Goal: Task Accomplishment & Management: Use online tool/utility

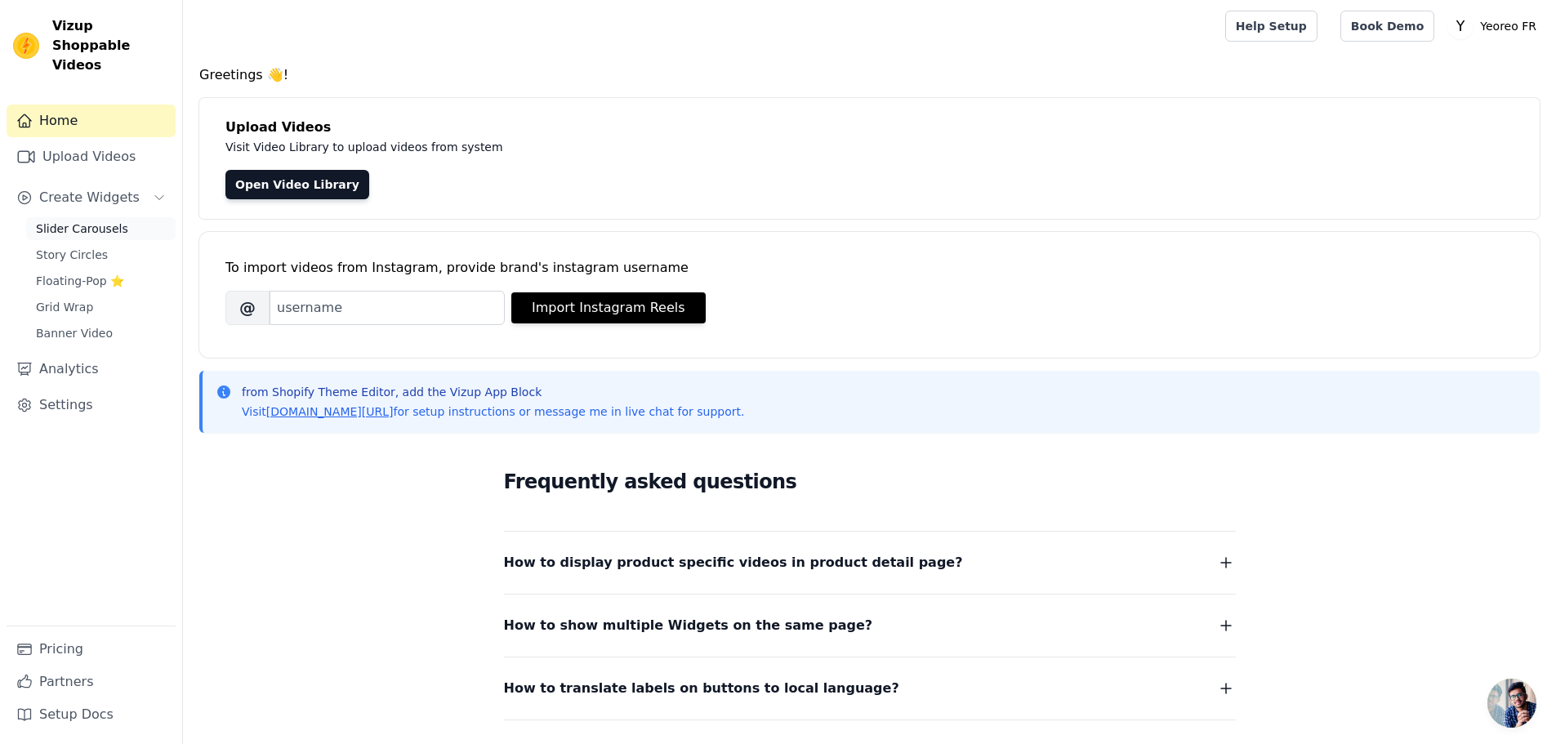
click at [84, 219] on link "Slider Carousels" at bounding box center [100, 228] width 149 height 23
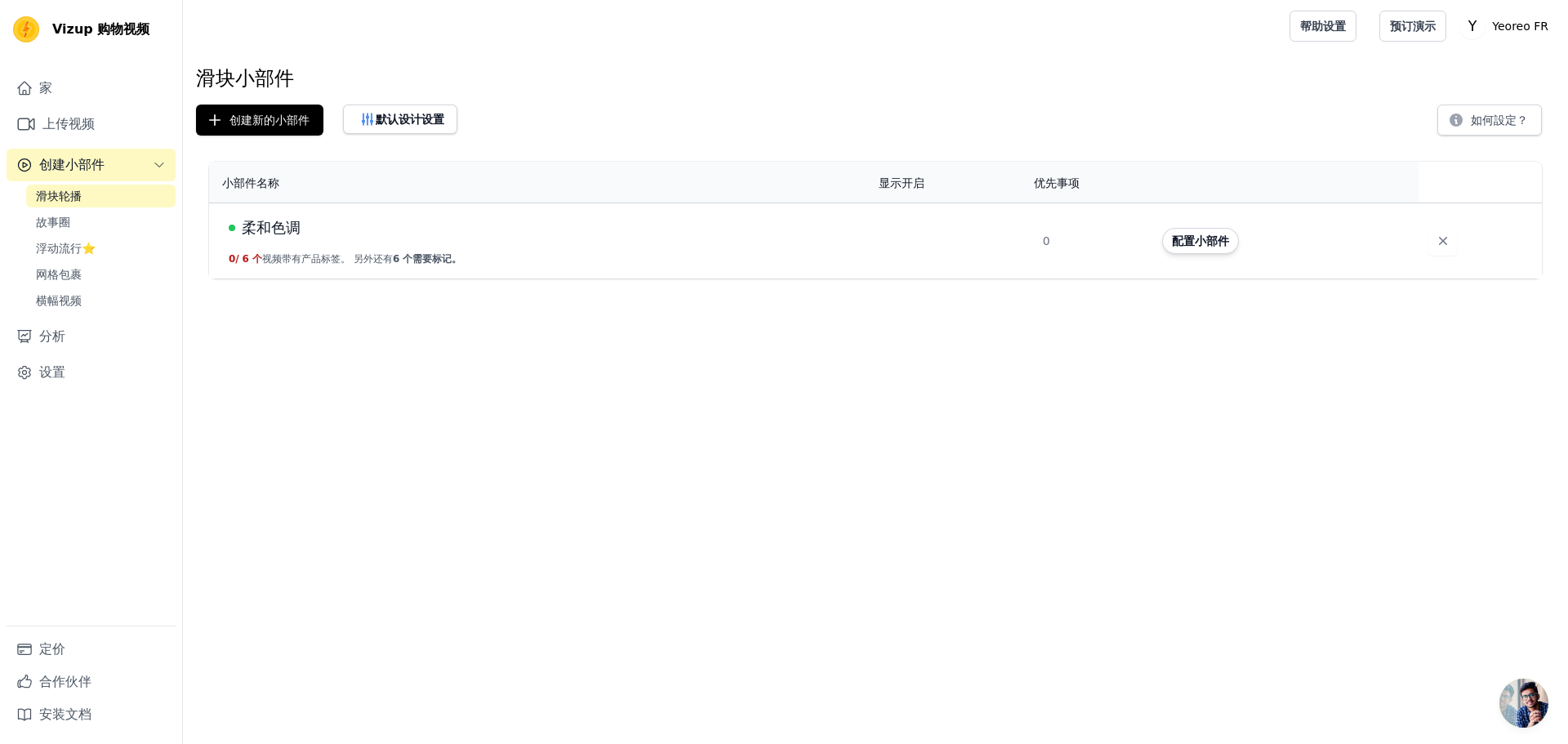
drag, startPoint x: 470, startPoint y: 372, endPoint x: 781, endPoint y: 461, distance: 323.9
click at [489, 279] on html "Vizup 购物视频 家 上传视频 创建小部件 滑块轮播 故事圈 浮动流行⭐ 网格包裹 横幅视频 分析 设置 定价 合作伙伴 安装文档 打开侧边栏 帮助设置 …" at bounding box center [784, 139] width 1568 height 279
drag, startPoint x: 1322, startPoint y: 537, endPoint x: 1017, endPoint y: 430, distance: 323.7
click at [1322, 279] on html "Vizup 购物视频 家 上传视频 创建小部件 滑块轮播 故事圈 浮动流行⭐ 网格包裹 横幅视频 分析 设置 定价 合作伙伴 安装文档 打开侧边栏 帮助设置 …" at bounding box center [784, 139] width 1568 height 279
click at [414, 120] on font "默认设计设置" at bounding box center [410, 119] width 69 height 13
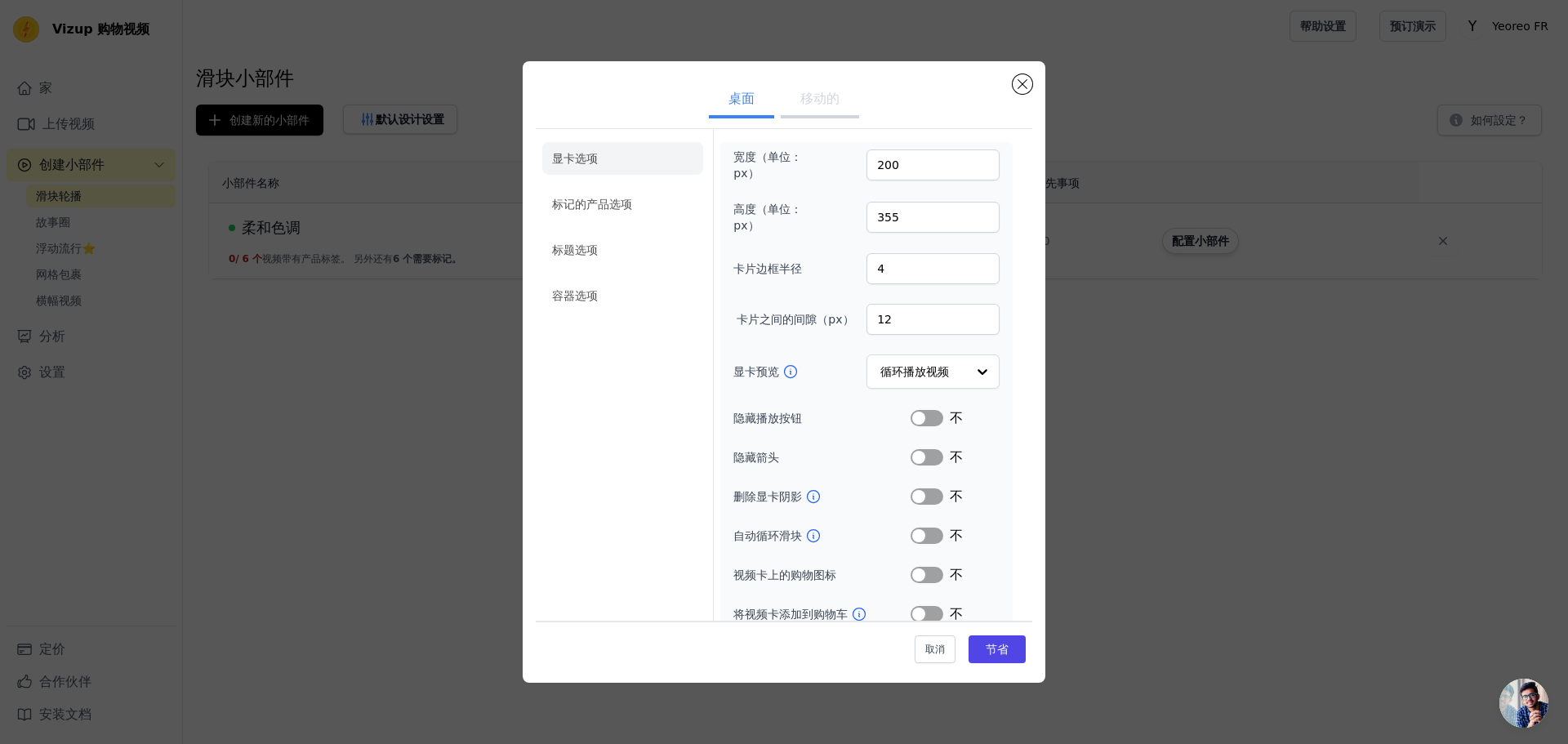
scroll to position [47, 0]
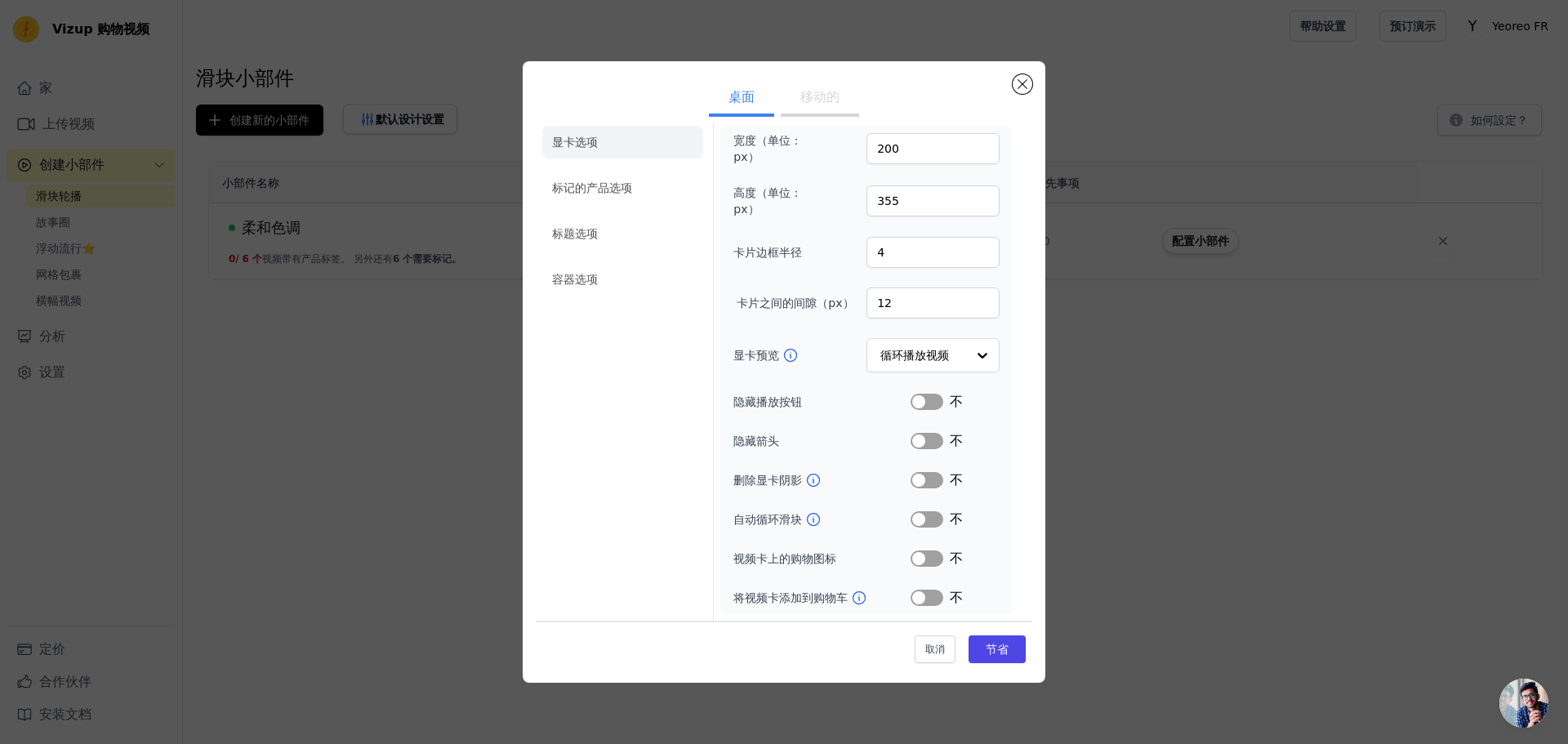
click at [1181, 493] on div "设置滑块小部件默认值 桌面 移动的 显卡选项 标记的产品选项 标题选项 容器选项 宽度（单位：px） 200 高度（单位：px） 355 卡片边框半径 4 卡…" at bounding box center [784, 372] width 1516 height 674
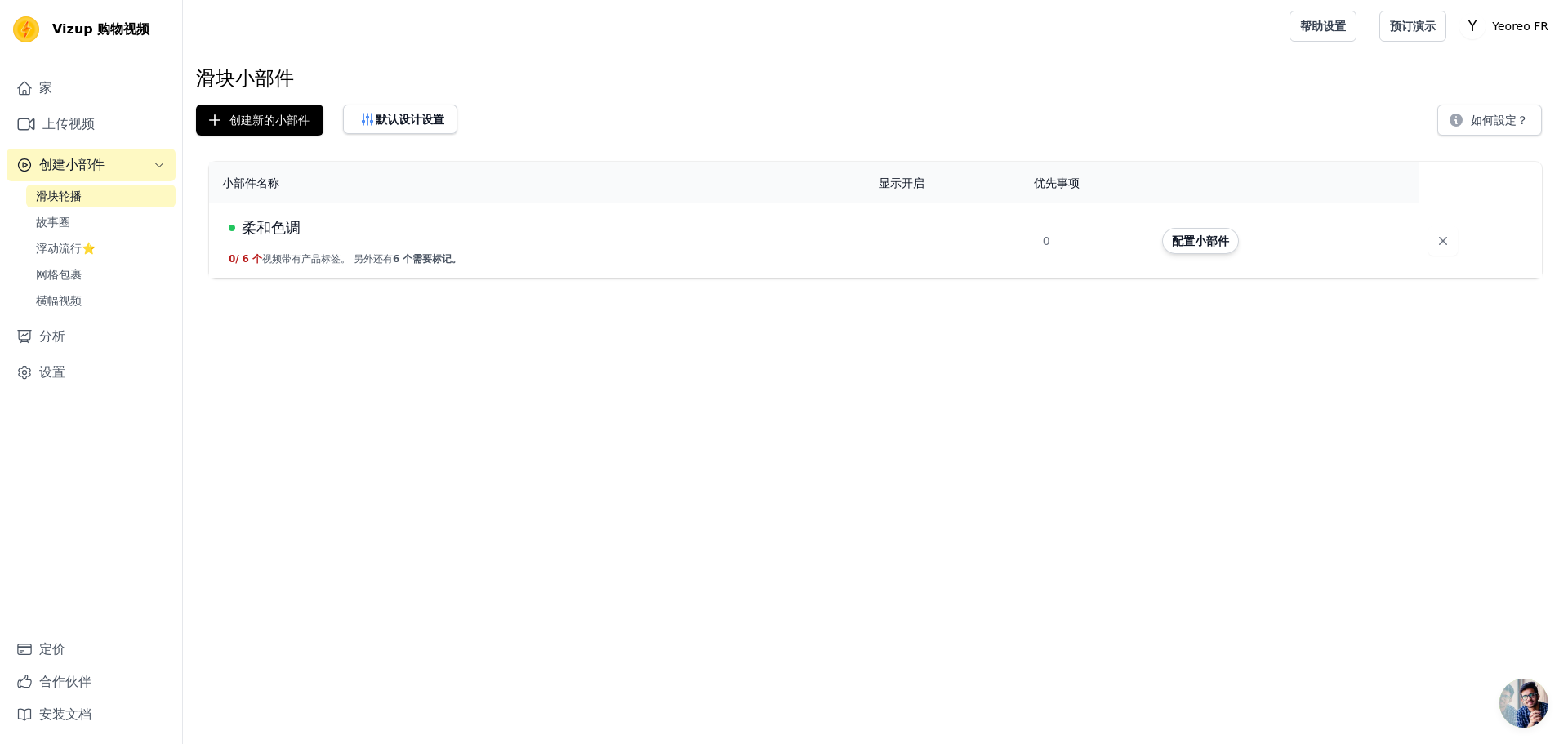
click at [271, 232] on font "柔和色调" at bounding box center [271, 227] width 59 height 17
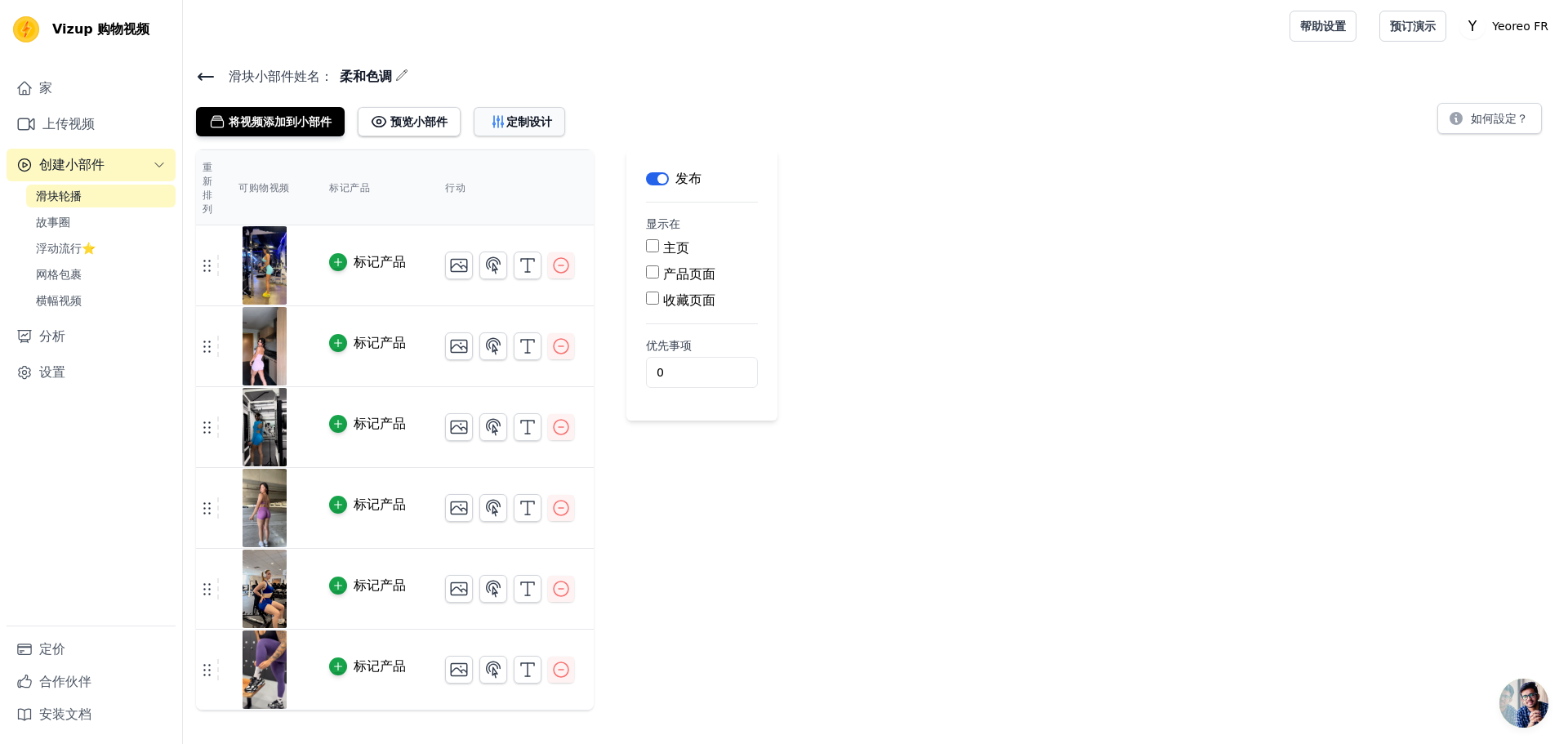
click at [526, 118] on font "定制设计" at bounding box center [529, 121] width 46 height 13
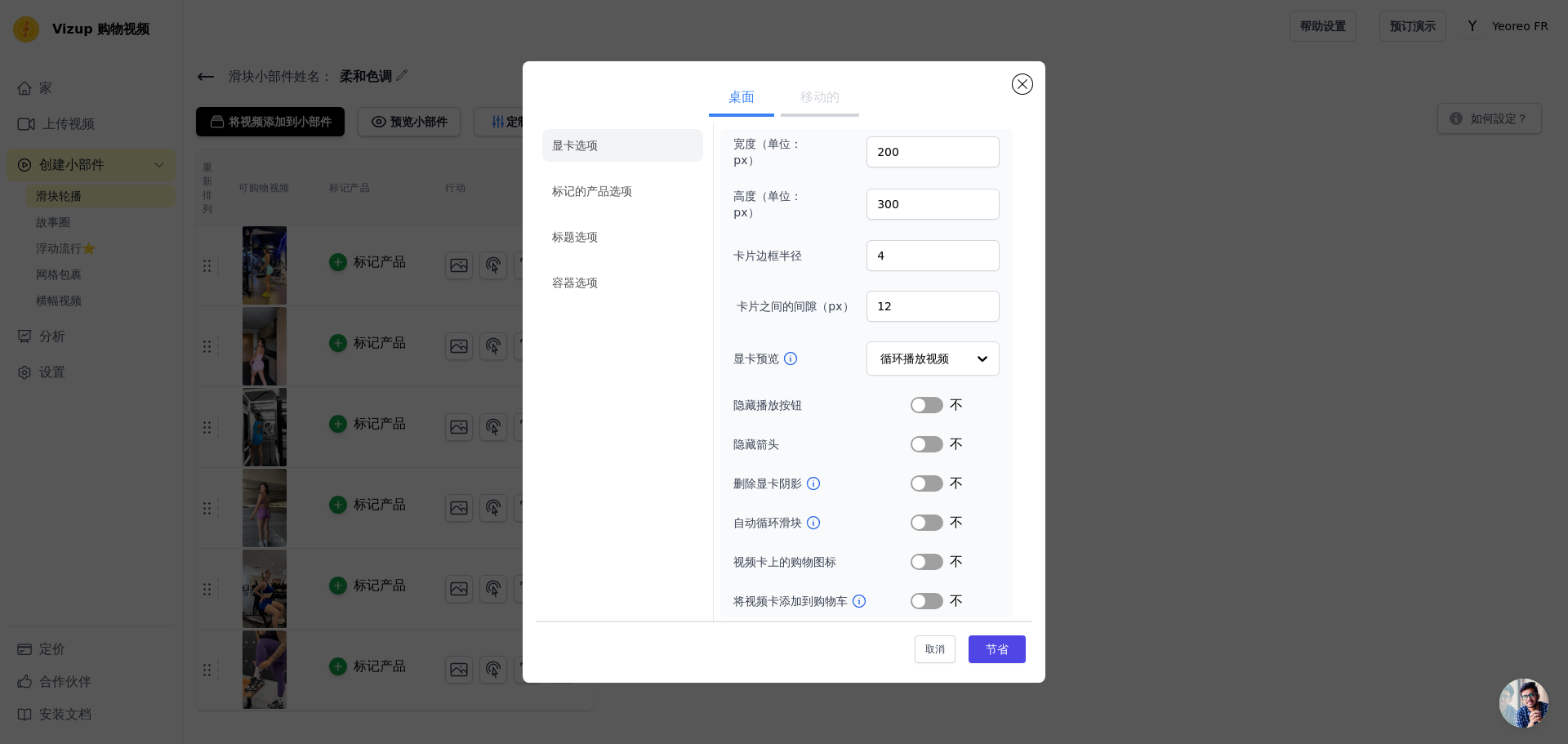
scroll to position [15, 0]
click at [618, 190] on font "标记的产品选项" at bounding box center [592, 187] width 80 height 13
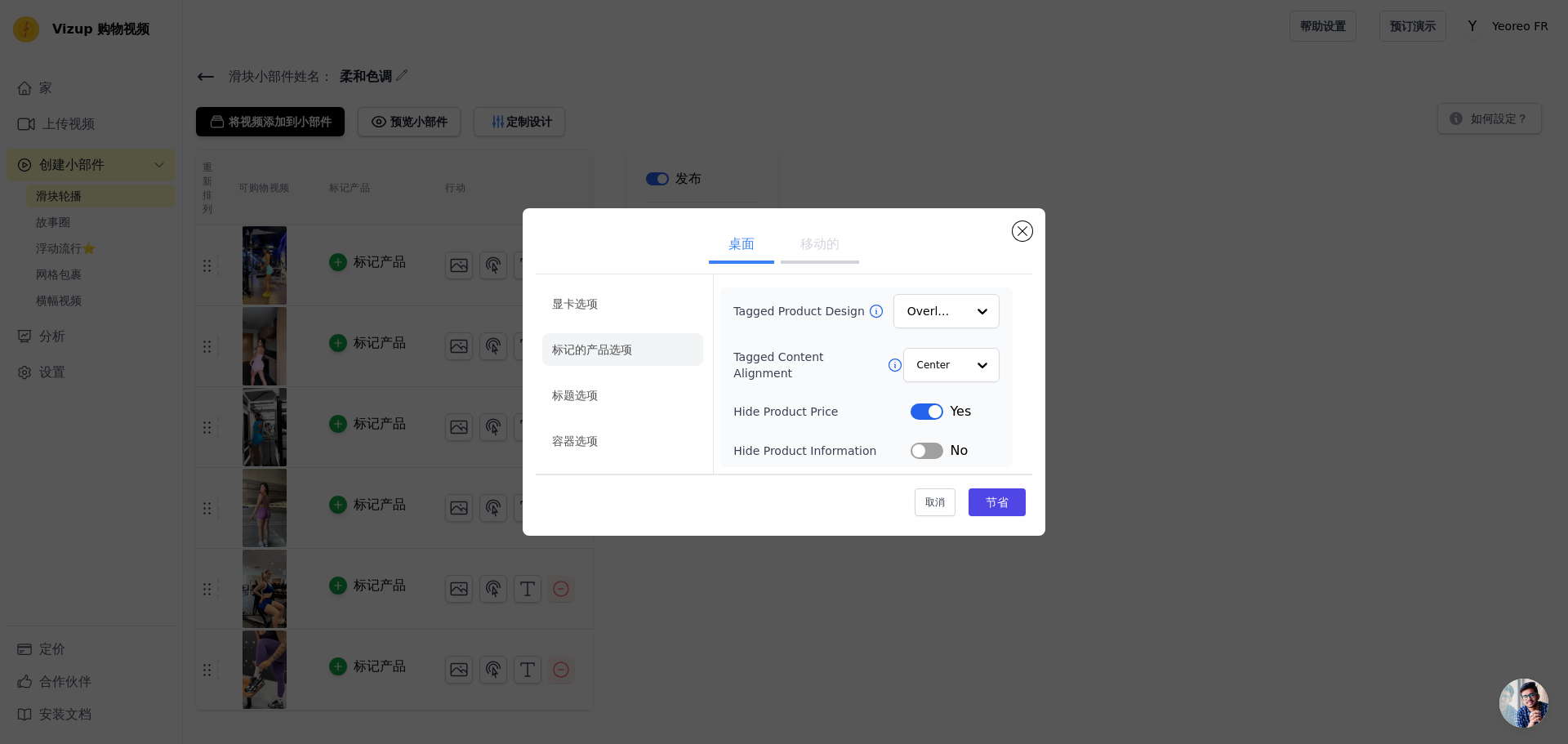
scroll to position [0, 0]
click at [582, 386] on li "标题选项" at bounding box center [622, 395] width 161 height 33
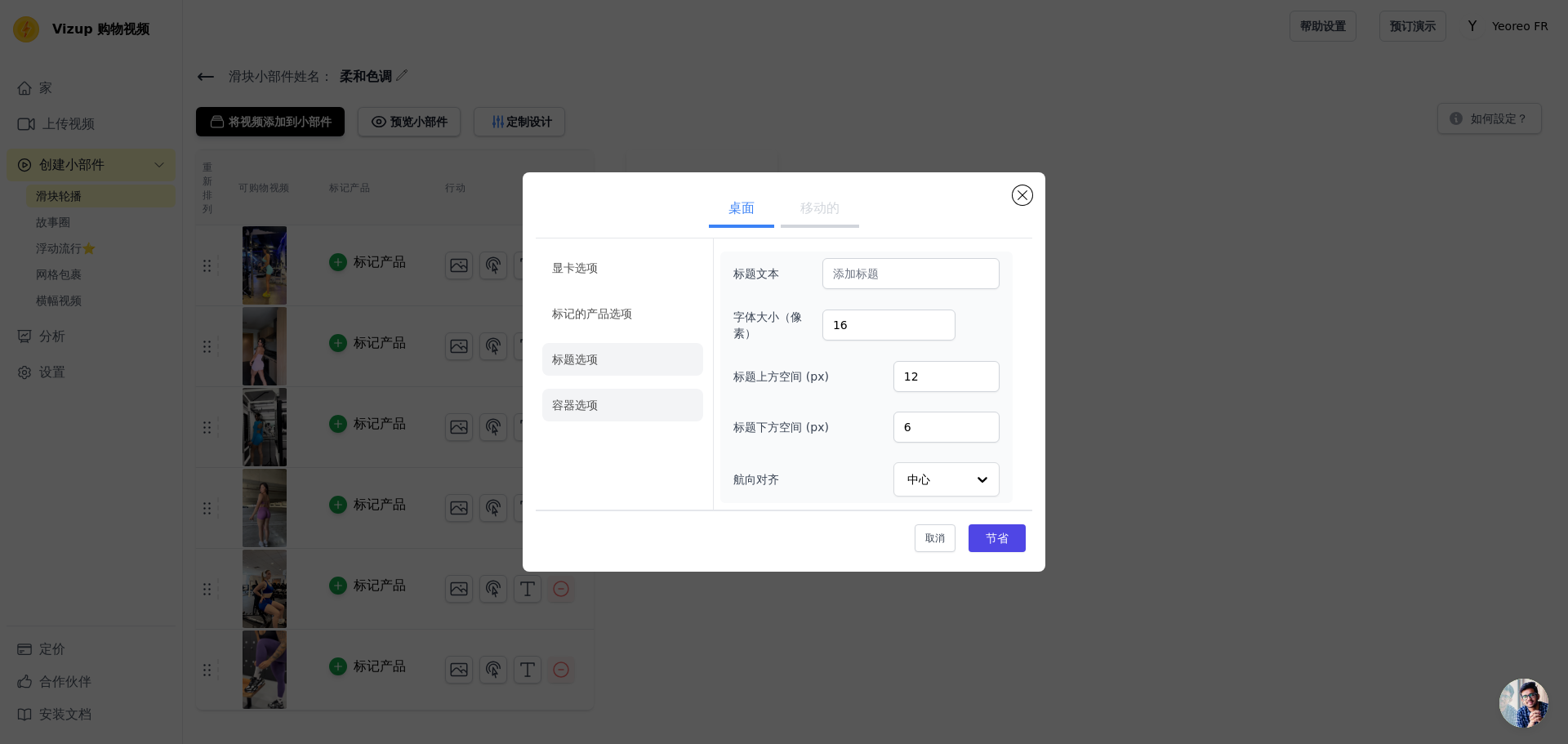
click at [590, 406] on font "容器选项" at bounding box center [575, 405] width 46 height 13
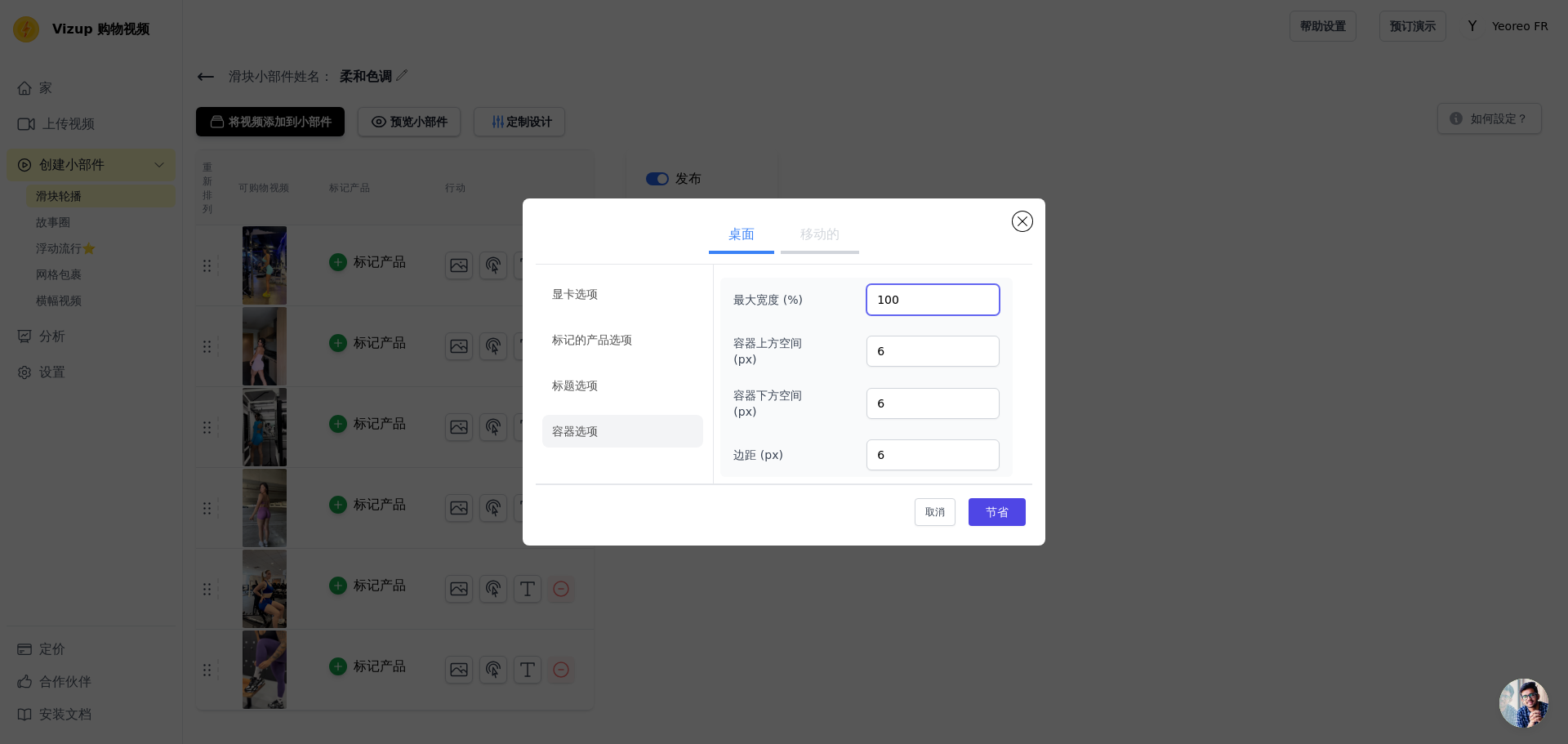
click at [917, 299] on input "100" at bounding box center [933, 299] width 133 height 31
click at [982, 295] on input "100" at bounding box center [933, 299] width 133 height 31
click at [1115, 332] on div "桌面 移动的 显卡选项 标记的产品选项 标题选项 容器选项 最大宽度 (%) 100 容器上方空间 (px) 6 容器下方空间 (px) 6 边距 (px) …" at bounding box center [784, 371] width 1516 height 399
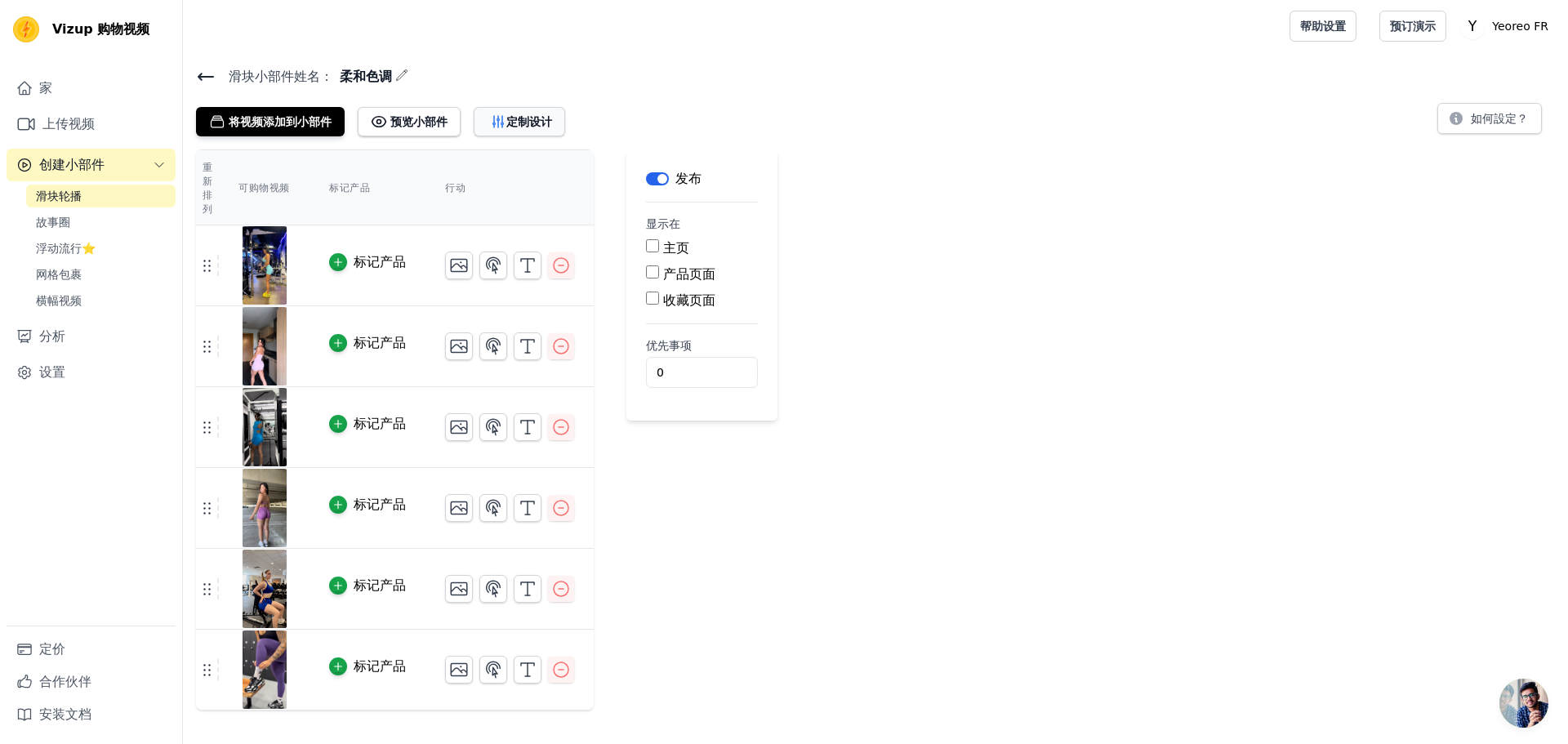
click at [519, 120] on font "定制设计" at bounding box center [529, 121] width 46 height 13
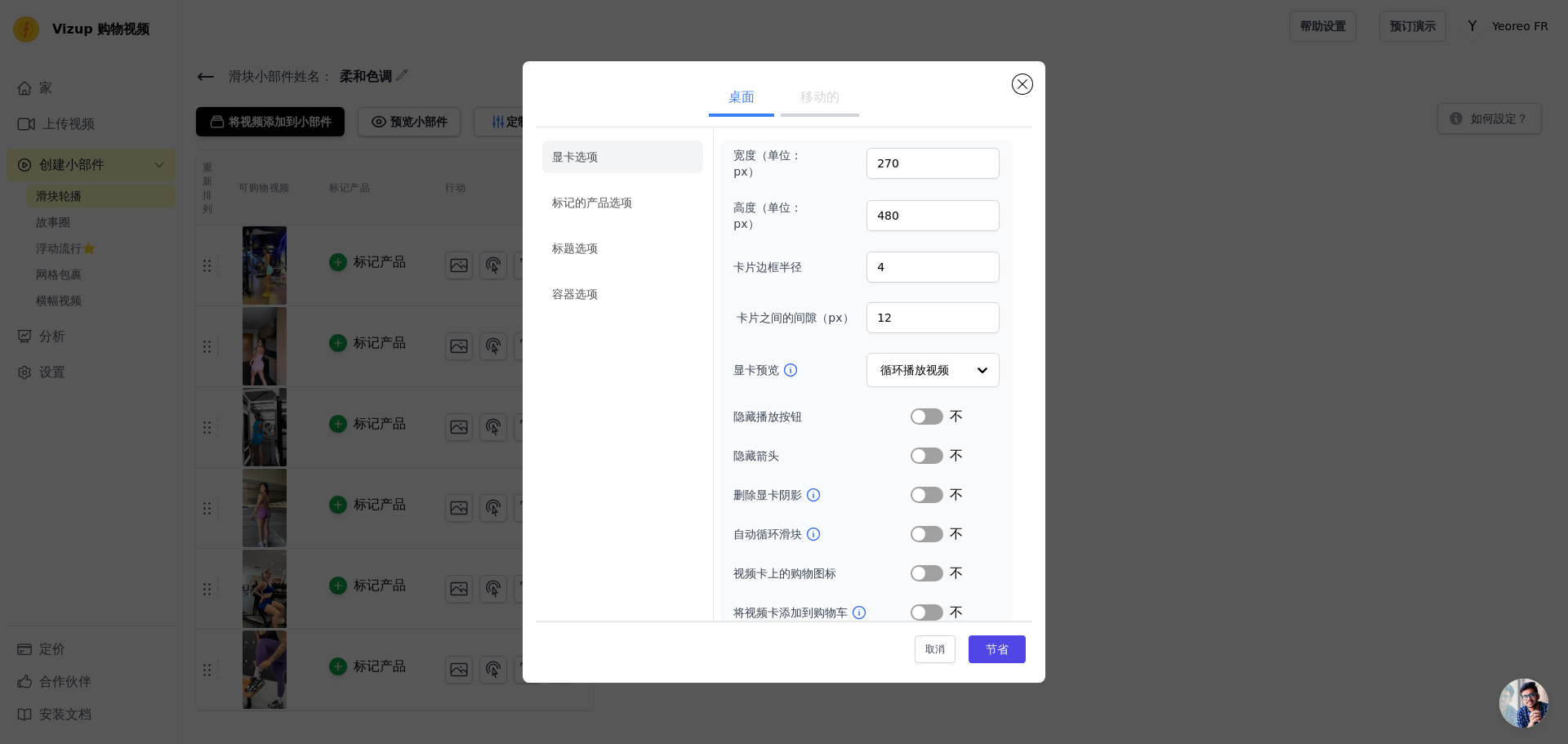
click at [813, 103] on font "移动的" at bounding box center [819, 97] width 39 height 16
click at [729, 96] on font "桌面" at bounding box center [742, 97] width 26 height 16
click at [782, 92] on button "移动的" at bounding box center [820, 99] width 78 height 36
click at [729, 97] on font "桌面" at bounding box center [742, 97] width 26 height 16
click at [827, 105] on font "移动的" at bounding box center [819, 97] width 39 height 16
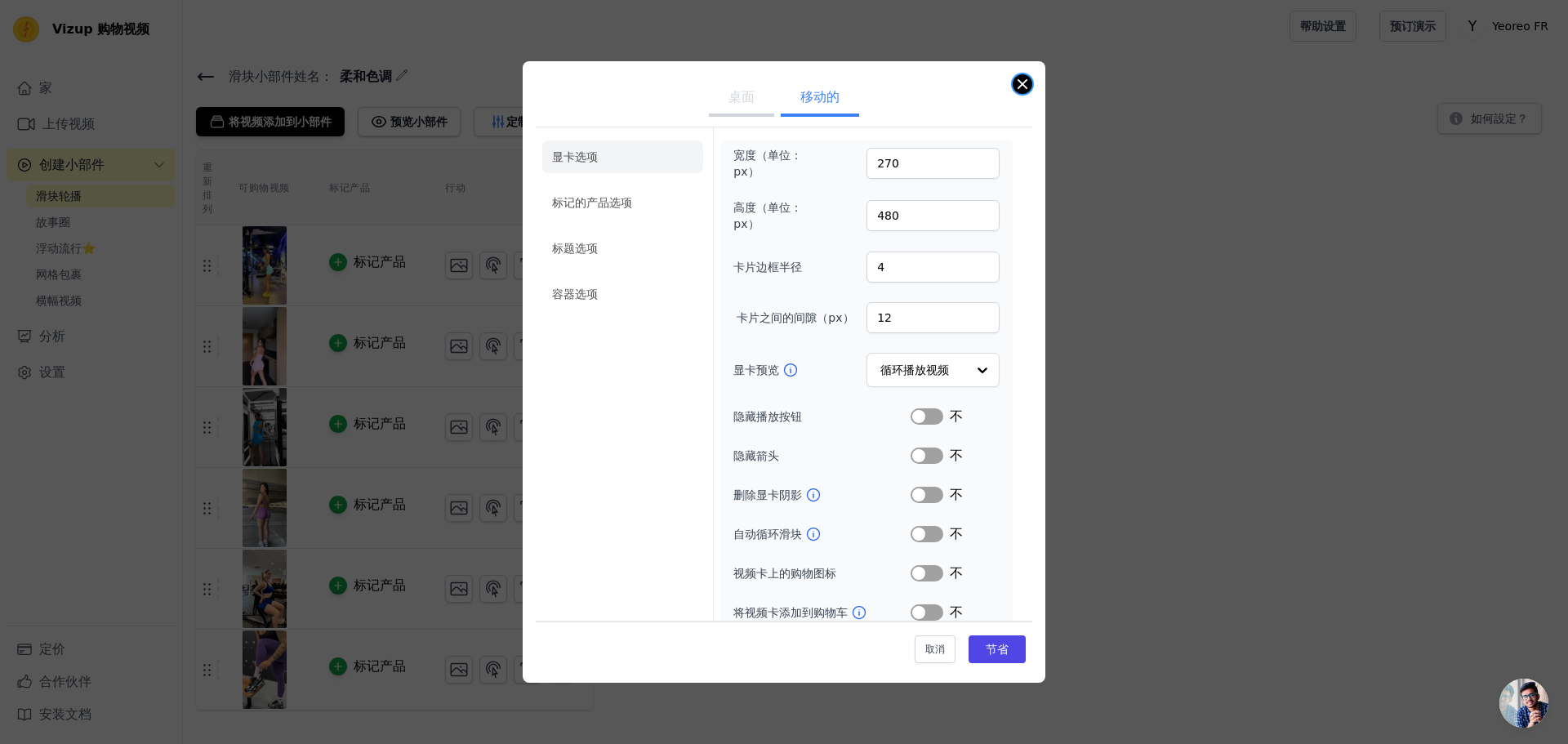
click at [1023, 87] on button "关闭模式" at bounding box center [1023, 84] width 20 height 20
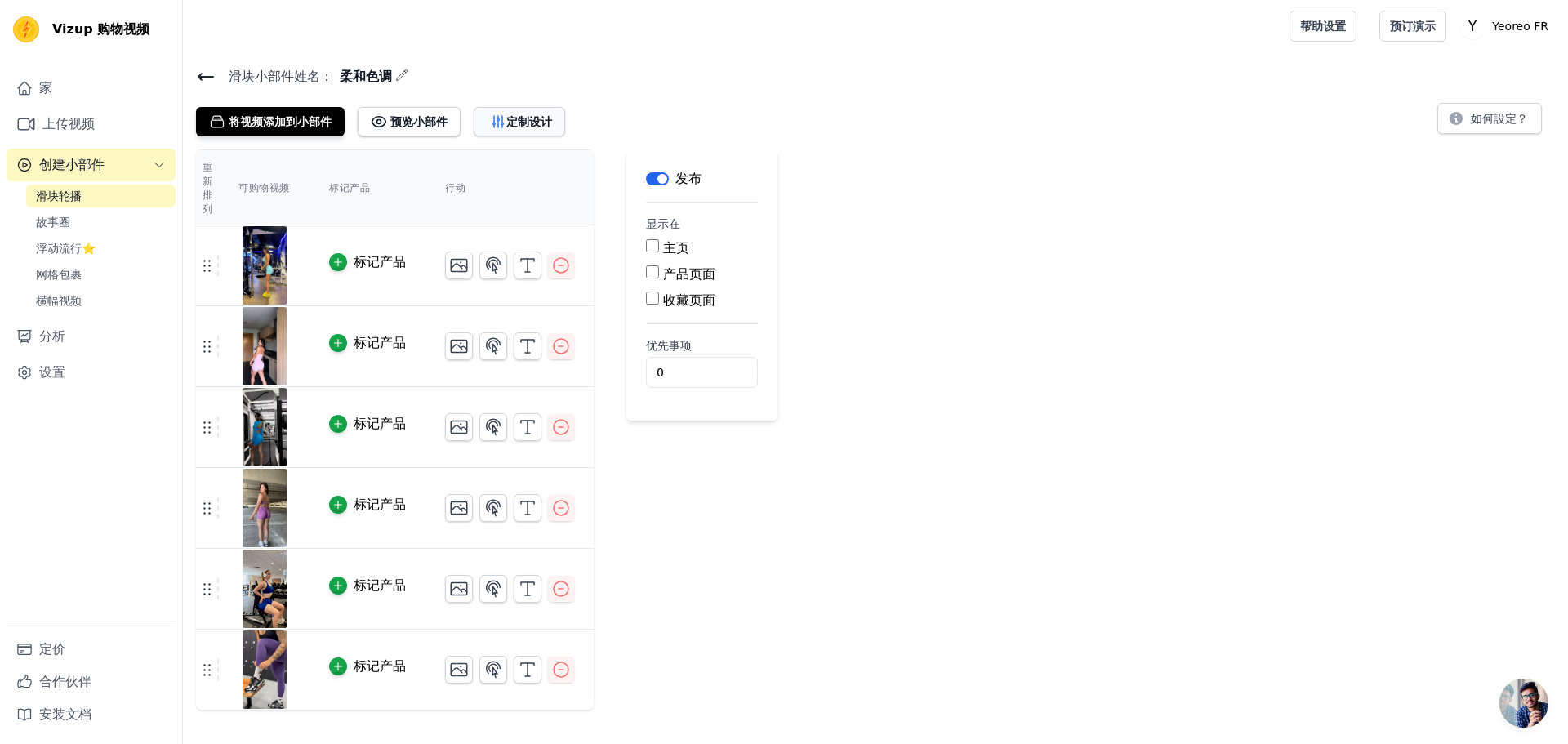
click at [527, 122] on font "定制设计" at bounding box center [529, 121] width 46 height 13
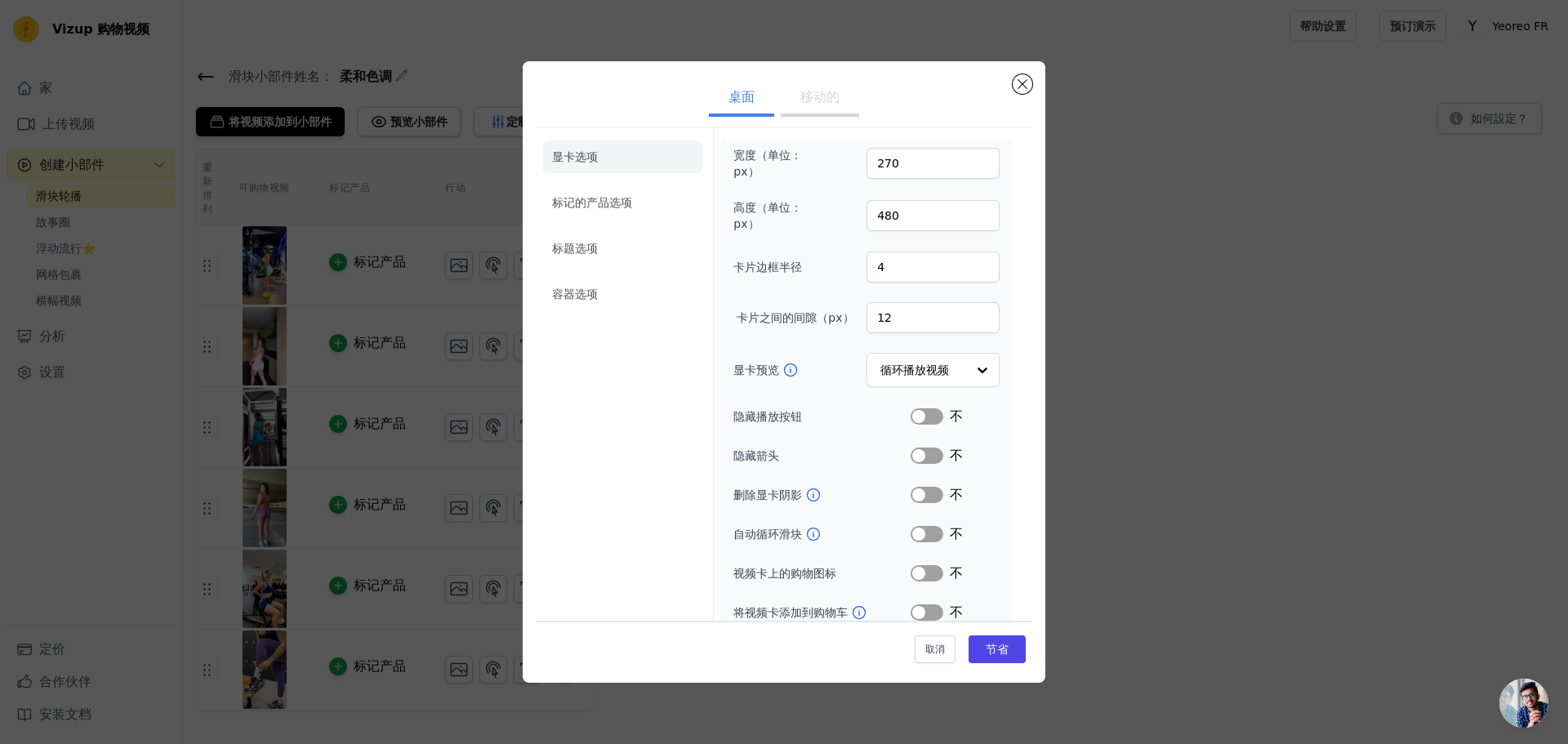
click at [809, 96] on font "移动的" at bounding box center [819, 97] width 39 height 16
click at [1018, 86] on button "关闭模式" at bounding box center [1023, 84] width 20 height 20
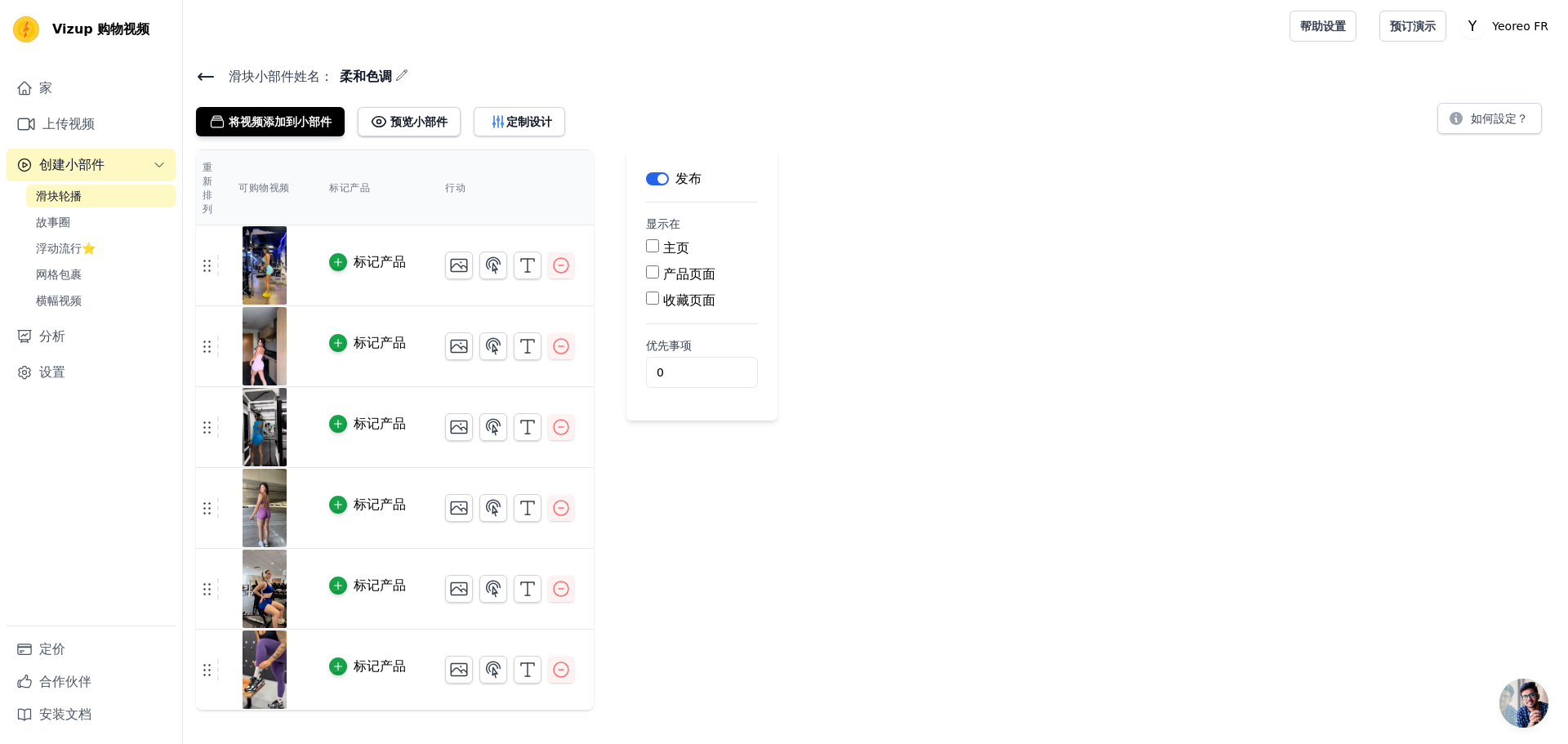
click at [203, 73] on icon at bounding box center [206, 77] width 20 height 20
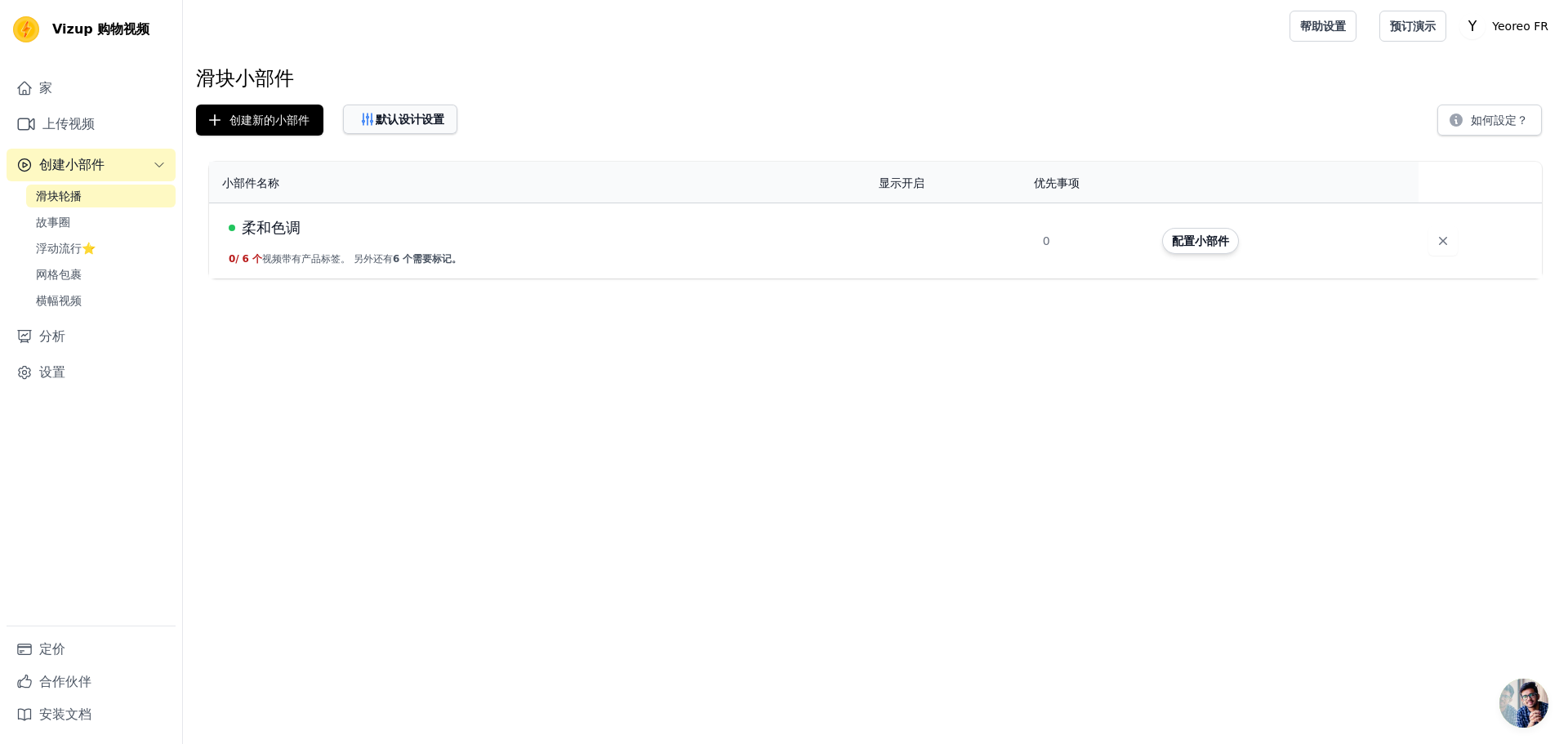
click at [405, 118] on font "默认设计设置" at bounding box center [410, 119] width 69 height 13
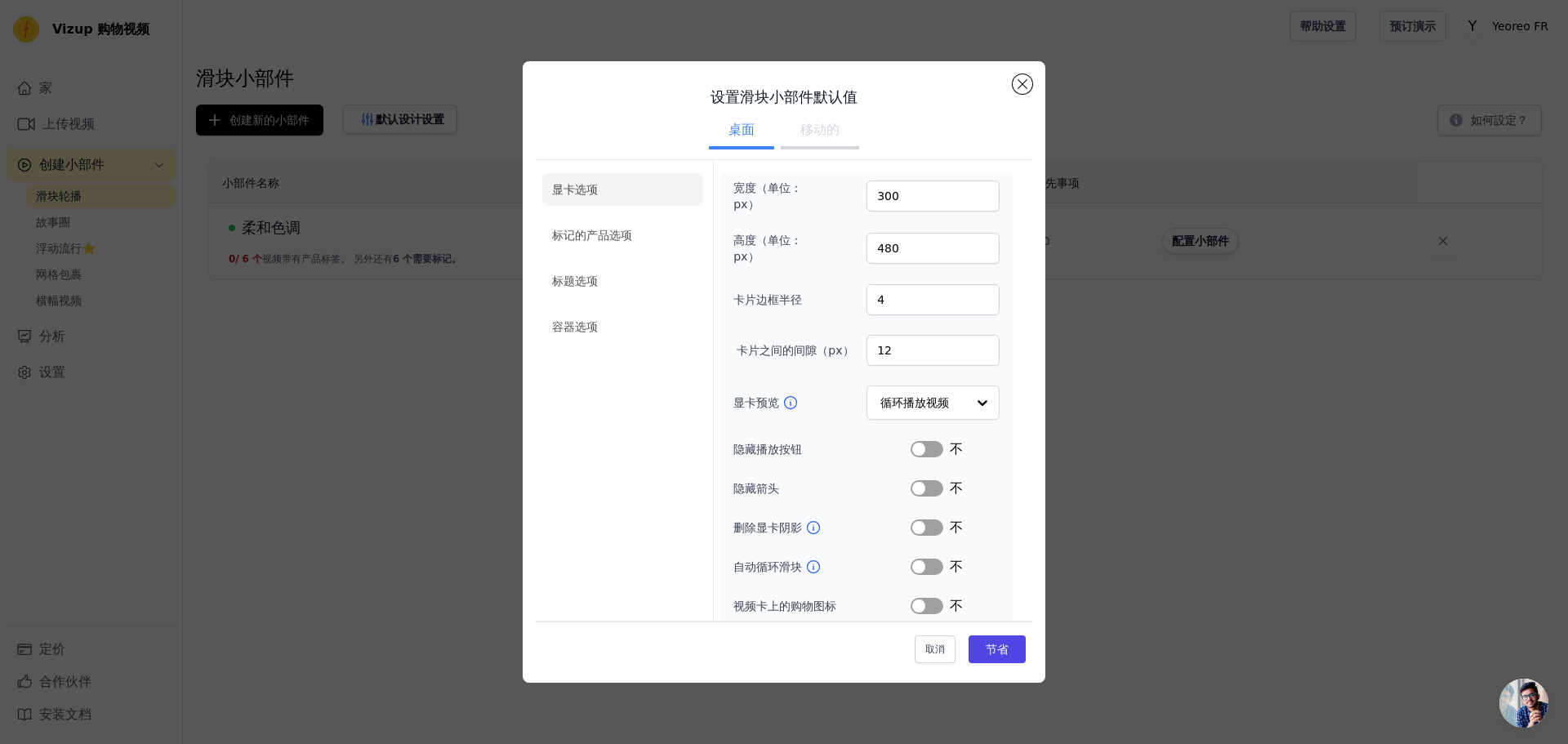
drag, startPoint x: 818, startPoint y: 127, endPoint x: 781, endPoint y: 137, distance: 39.0
click at [817, 127] on font "移动的" at bounding box center [819, 130] width 39 height 16
click at [729, 131] on font "桌面" at bounding box center [742, 130] width 26 height 16
click at [1022, 84] on button "关闭模式" at bounding box center [1023, 84] width 20 height 20
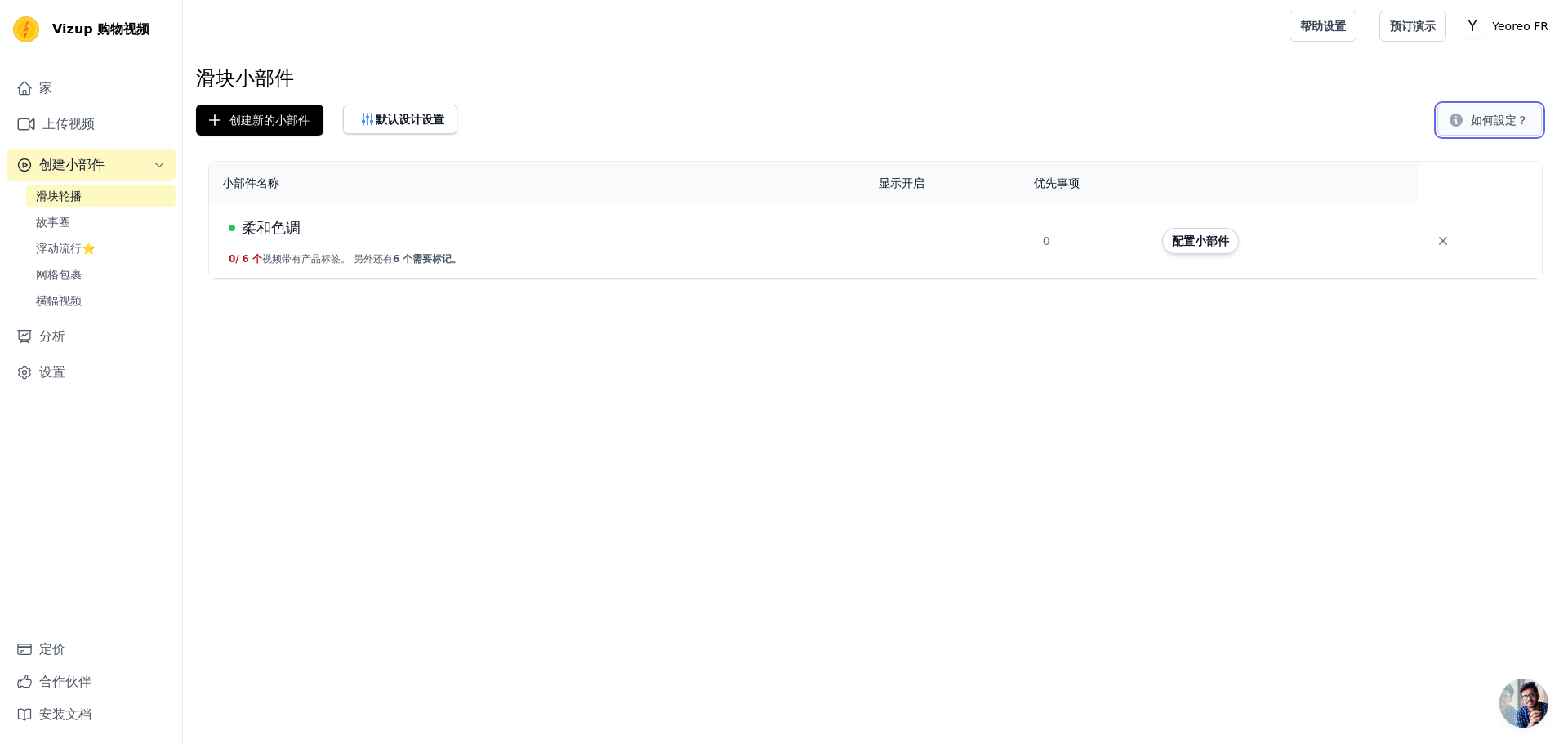
click at [1483, 121] on font "如何設定？" at bounding box center [1499, 120] width 57 height 13
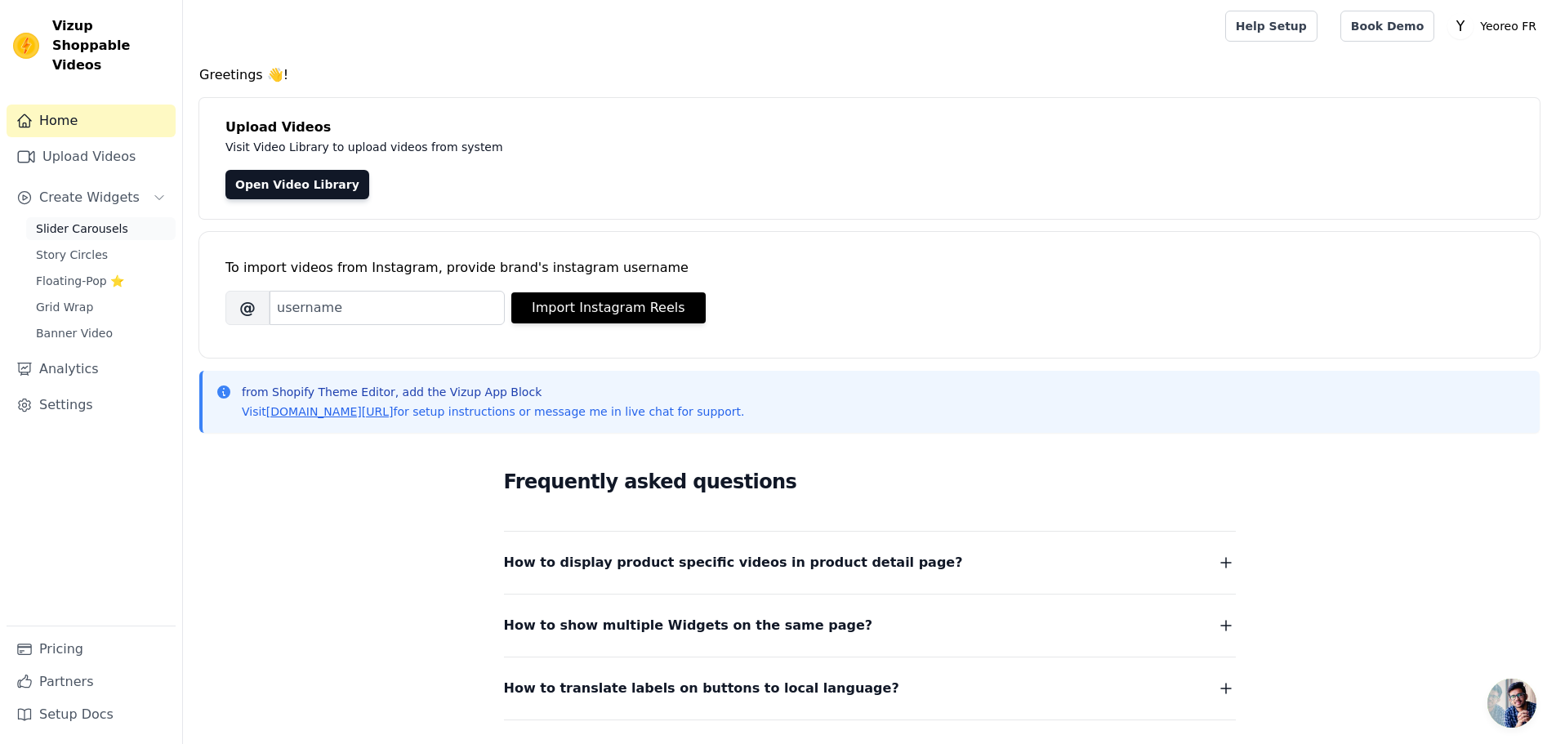
click at [83, 221] on span "Slider Carousels" at bounding box center [82, 229] width 92 height 16
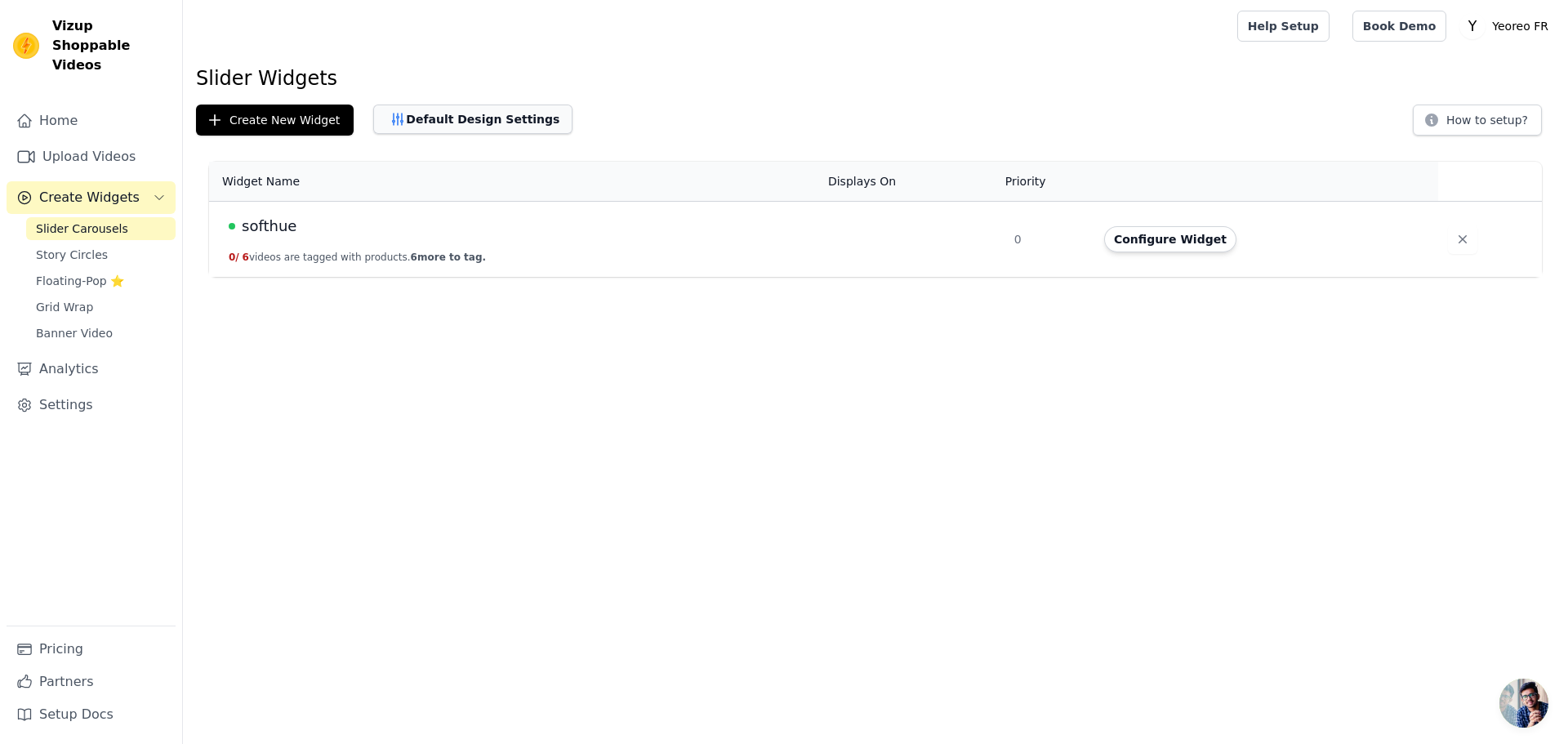
click at [444, 117] on button "Default Design Settings" at bounding box center [472, 119] width 199 height 29
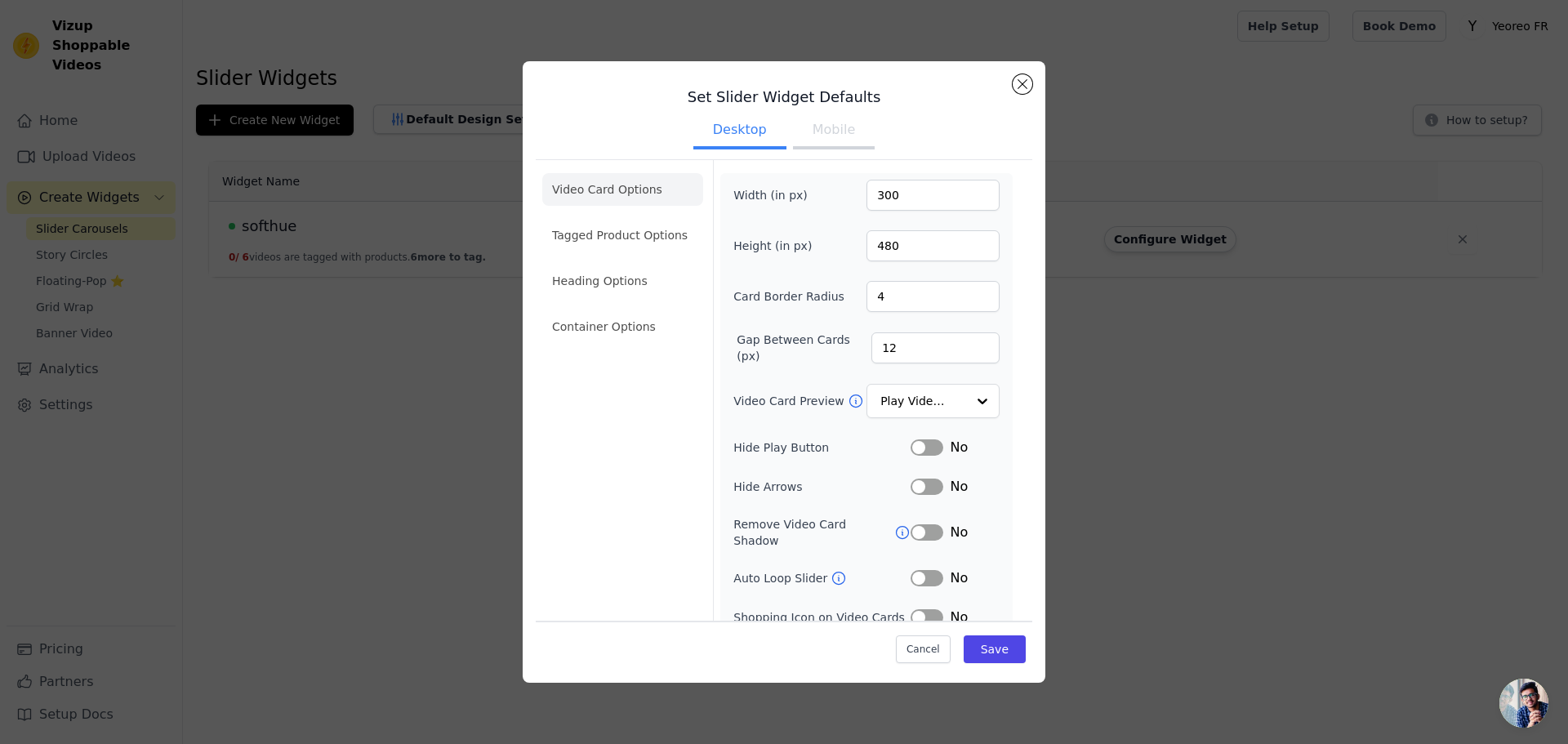
drag, startPoint x: 829, startPoint y: 131, endPoint x: 760, endPoint y: 141, distance: 69.3
click at [828, 131] on button "Mobile" at bounding box center [834, 132] width 82 height 36
click at [723, 131] on button "Desktop" at bounding box center [739, 132] width 93 height 36
click at [1255, 457] on div "Set Slider Widget Defaults Desktop Mobile Video Card Options Tagged Product Opt…" at bounding box center [784, 372] width 1516 height 674
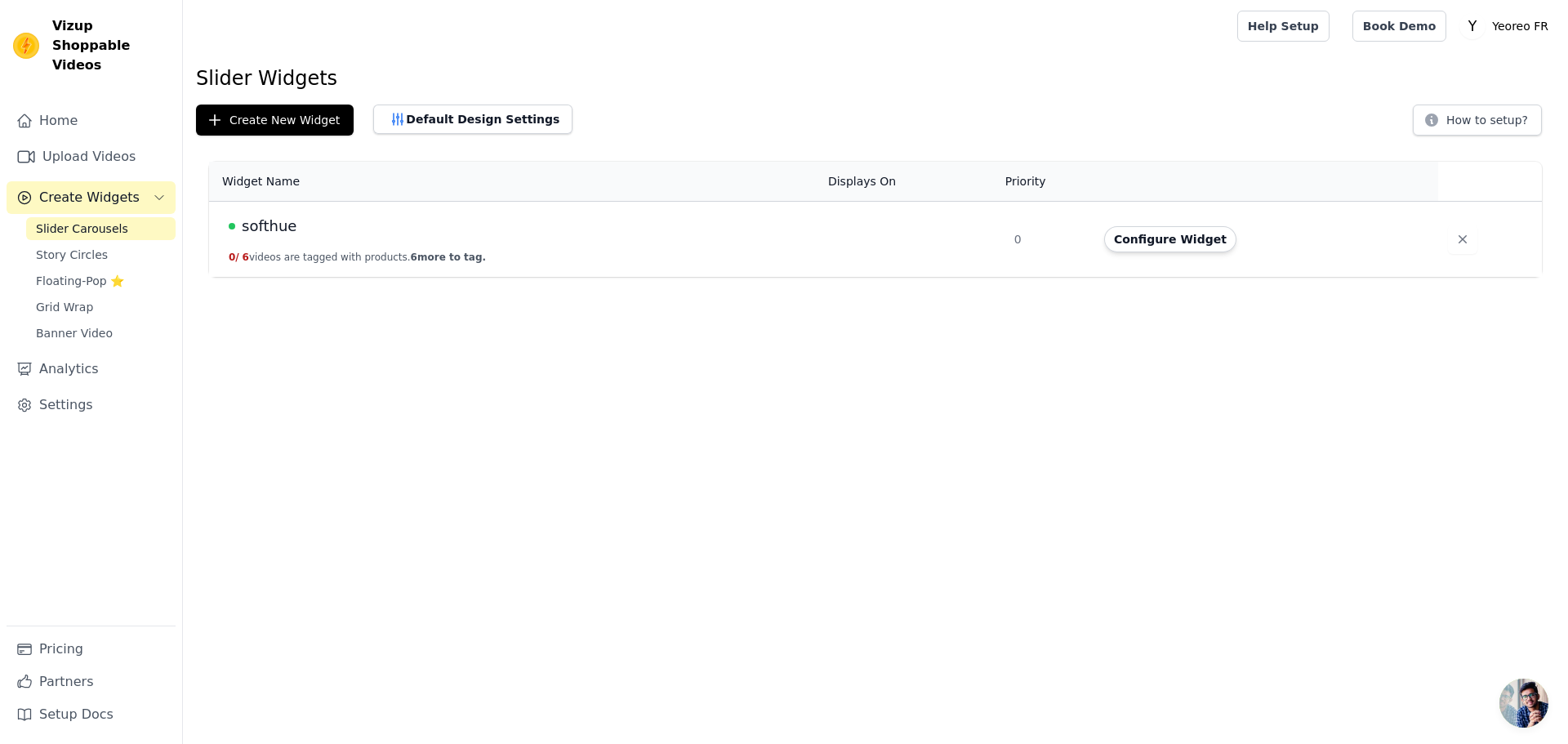
click at [684, 228] on div "softhue" at bounding box center [519, 226] width 580 height 23
click at [273, 225] on span "softhue" at bounding box center [269, 226] width 55 height 23
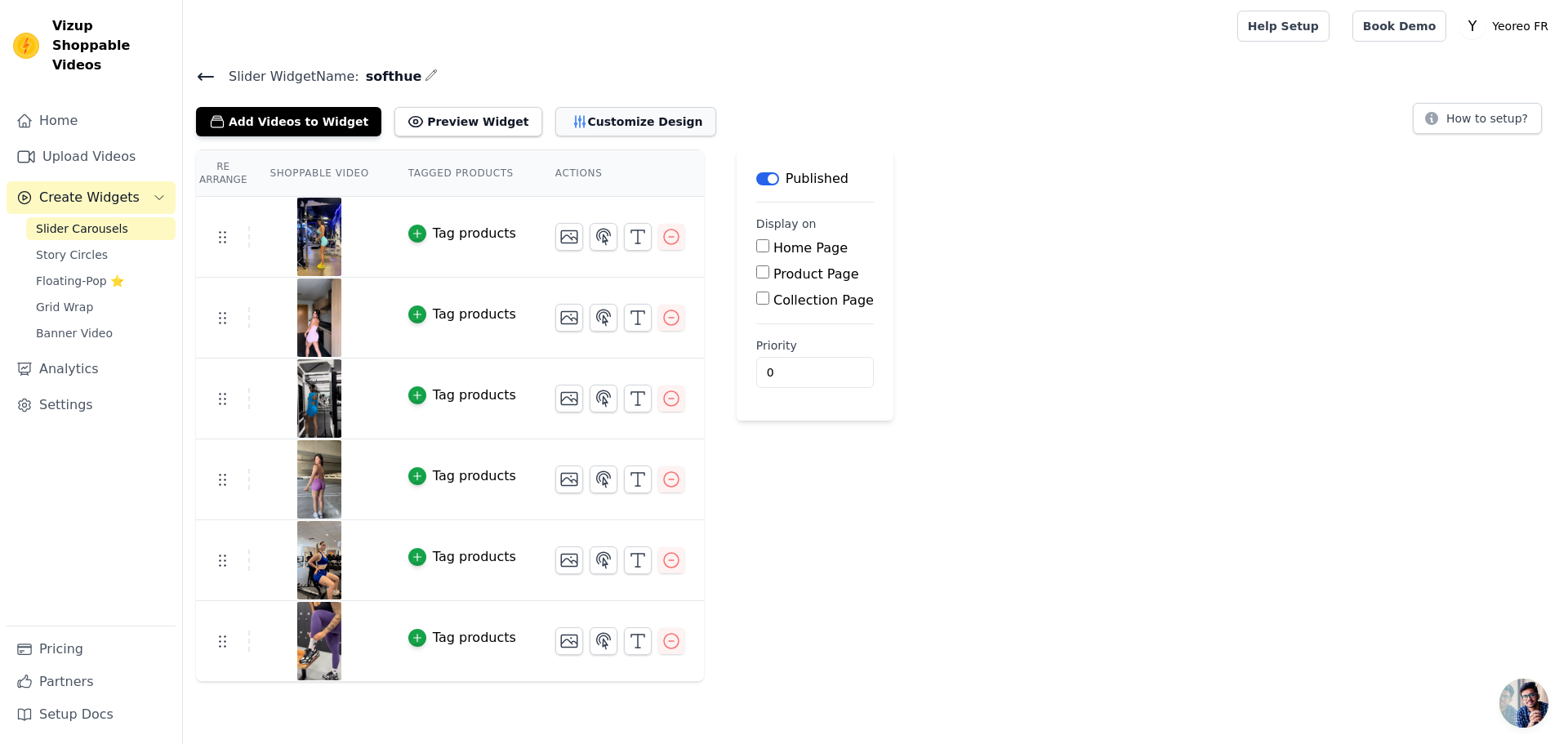
click at [609, 126] on button "Customize Design" at bounding box center [635, 121] width 161 height 29
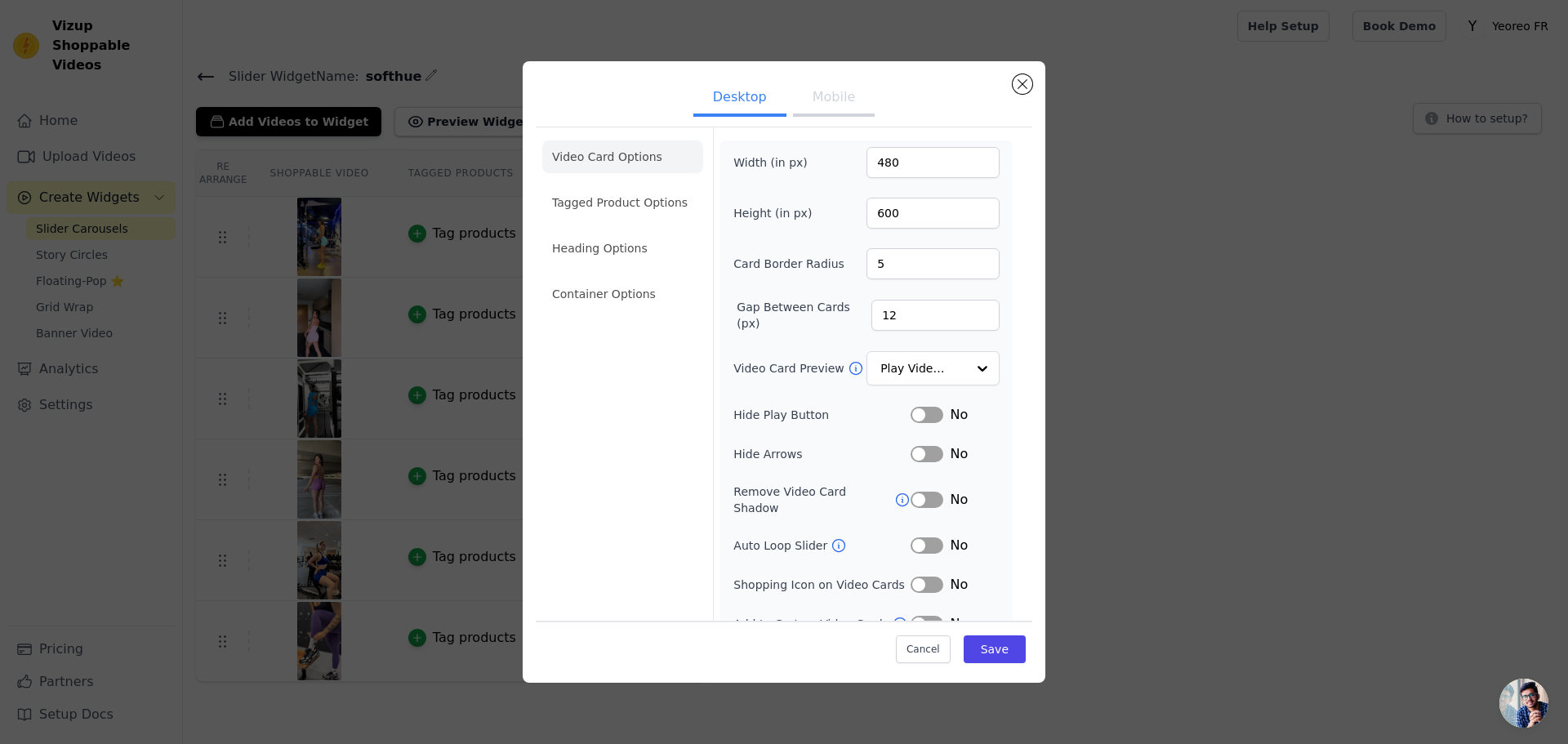
click at [1219, 354] on div "Desktop Mobile Video Card Options Tagged Product Options Heading Options Contai…" at bounding box center [784, 372] width 1516 height 674
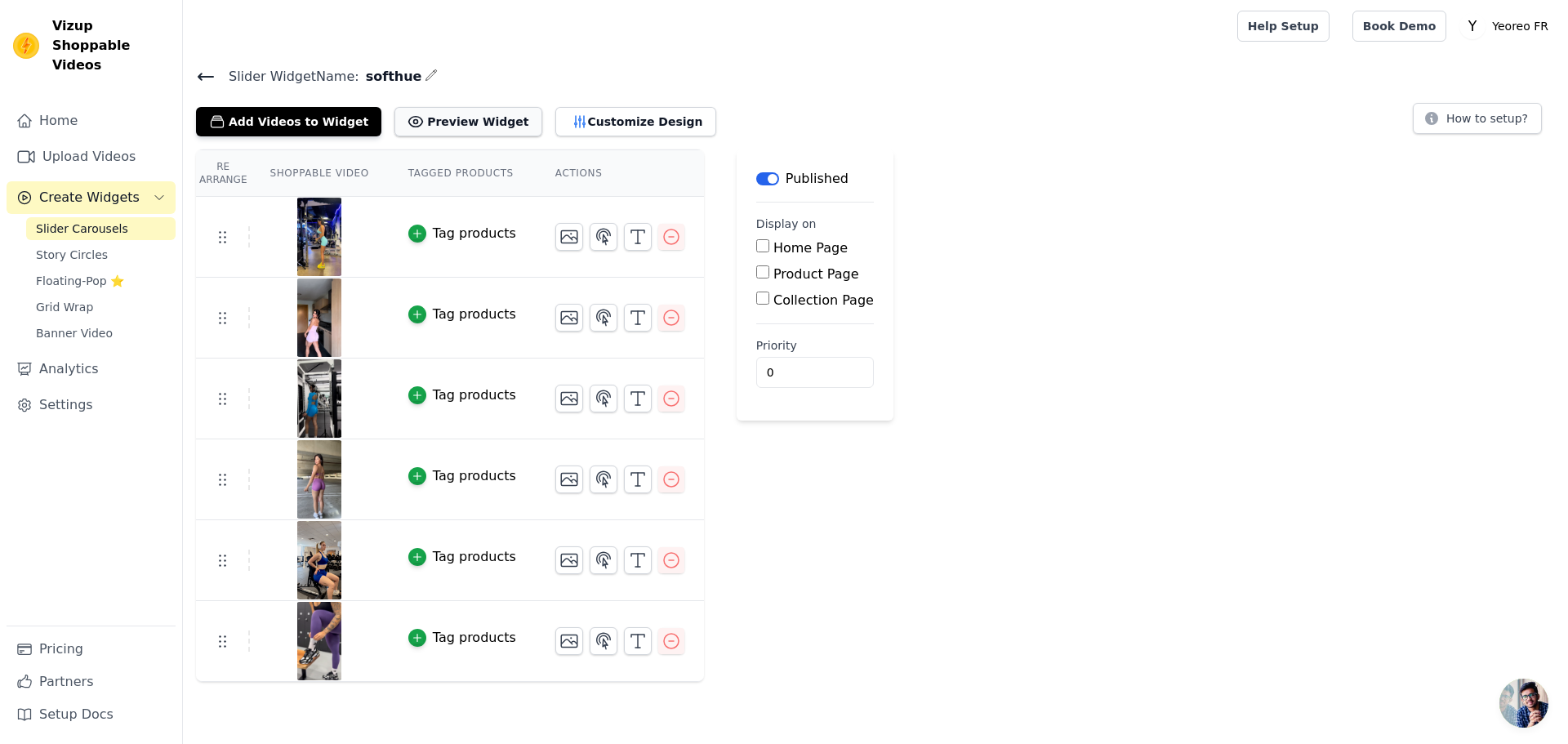
click at [464, 119] on button "Preview Widget" at bounding box center [467, 121] width 147 height 29
click at [457, 119] on button "Preview Widget" at bounding box center [467, 121] width 147 height 29
click at [585, 118] on button "Customize Design" at bounding box center [635, 121] width 161 height 29
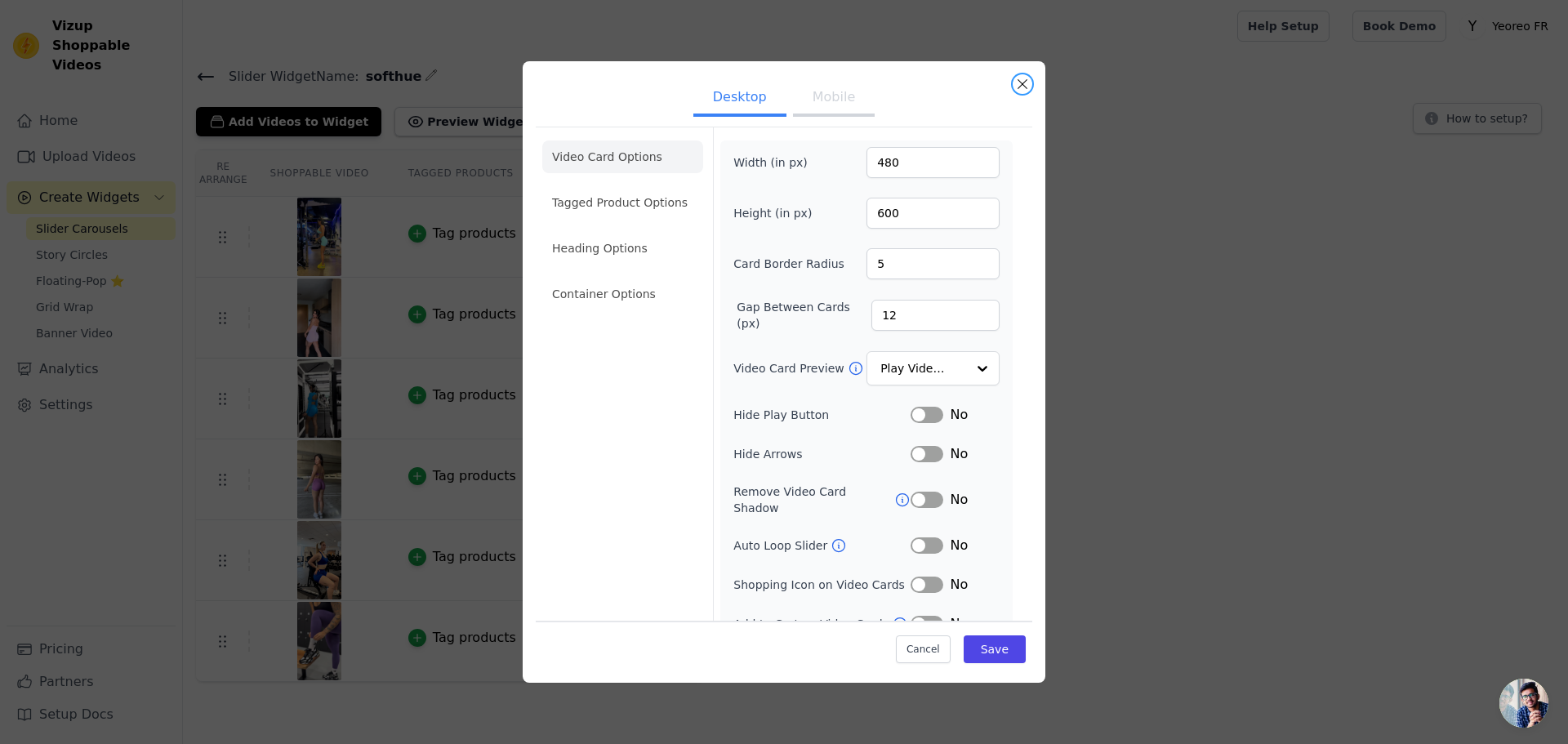
click at [1018, 84] on button "Close modal" at bounding box center [1023, 84] width 20 height 20
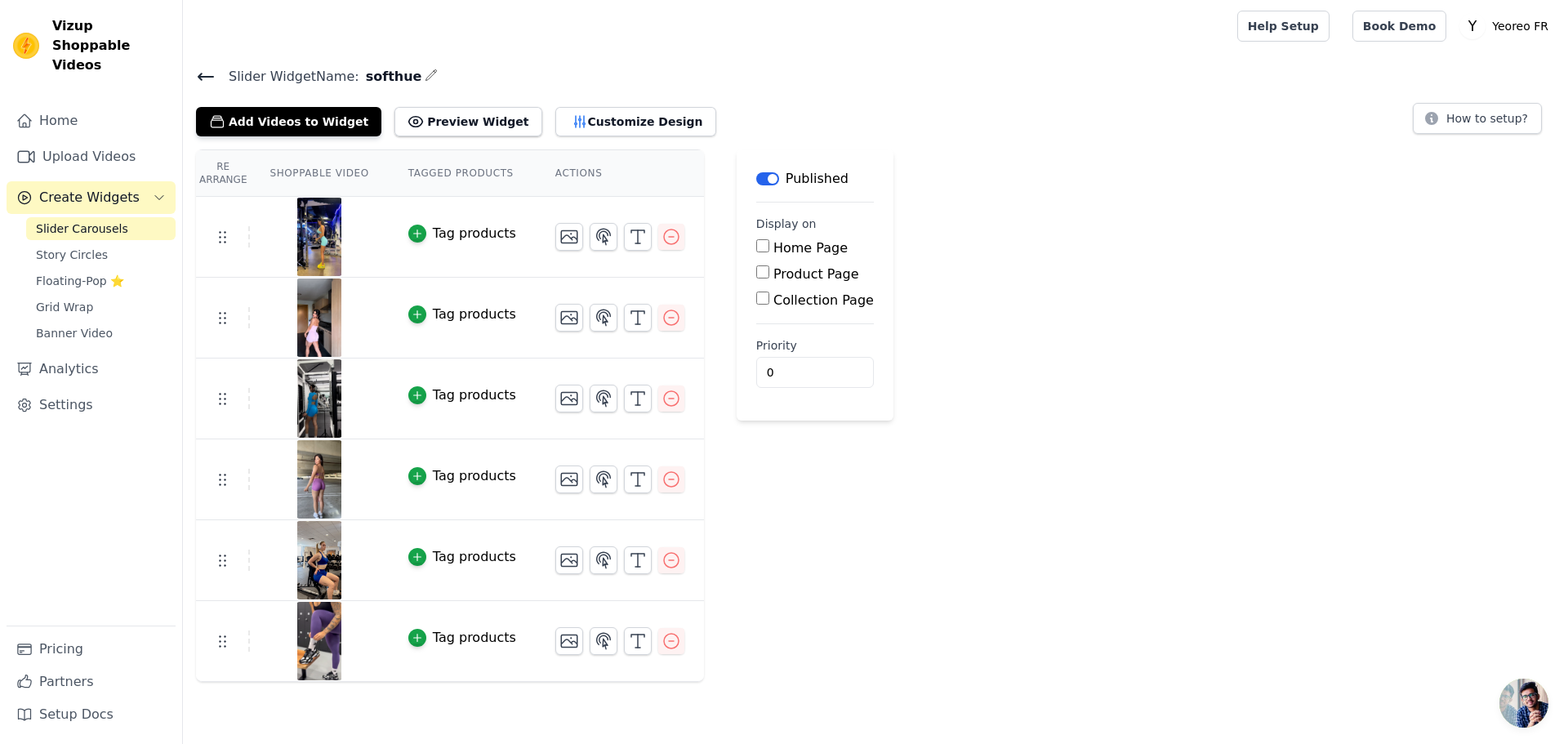
click at [203, 72] on icon at bounding box center [206, 77] width 20 height 20
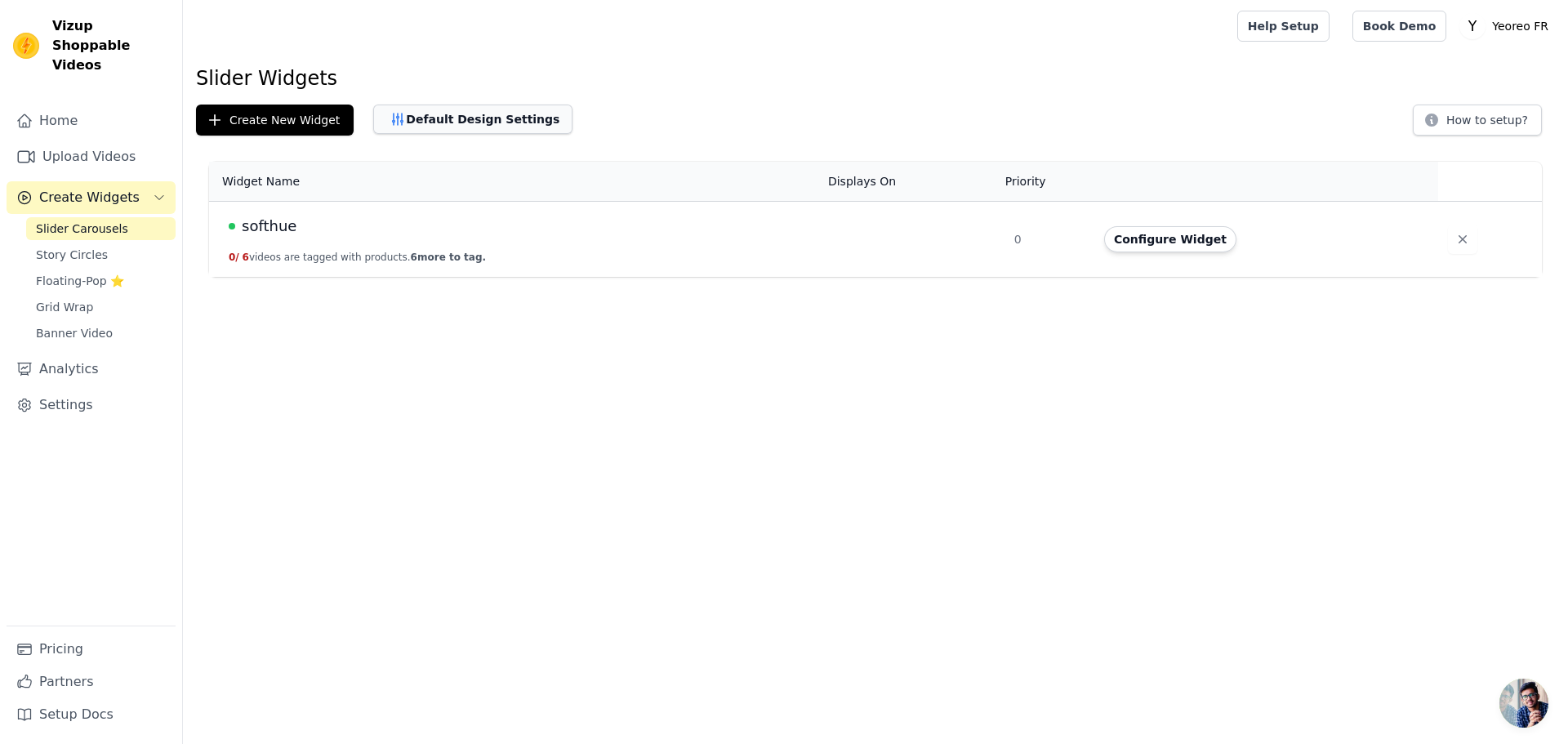
click at [482, 118] on button "Default Design Settings" at bounding box center [472, 119] width 199 height 29
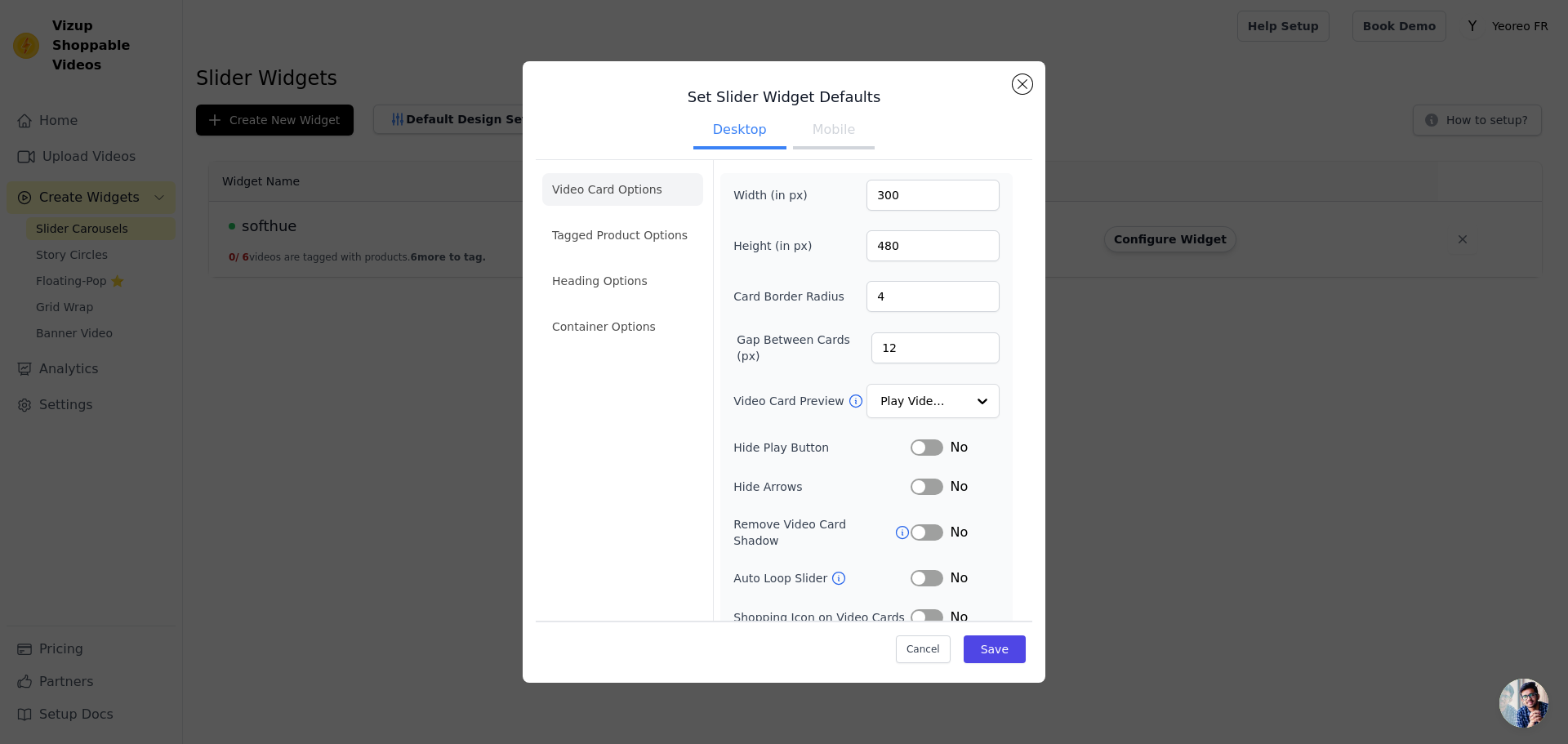
click at [1170, 548] on div "Set Slider Widget Defaults Desktop Mobile Video Card Options Tagged Product Opt…" at bounding box center [784, 372] width 1516 height 674
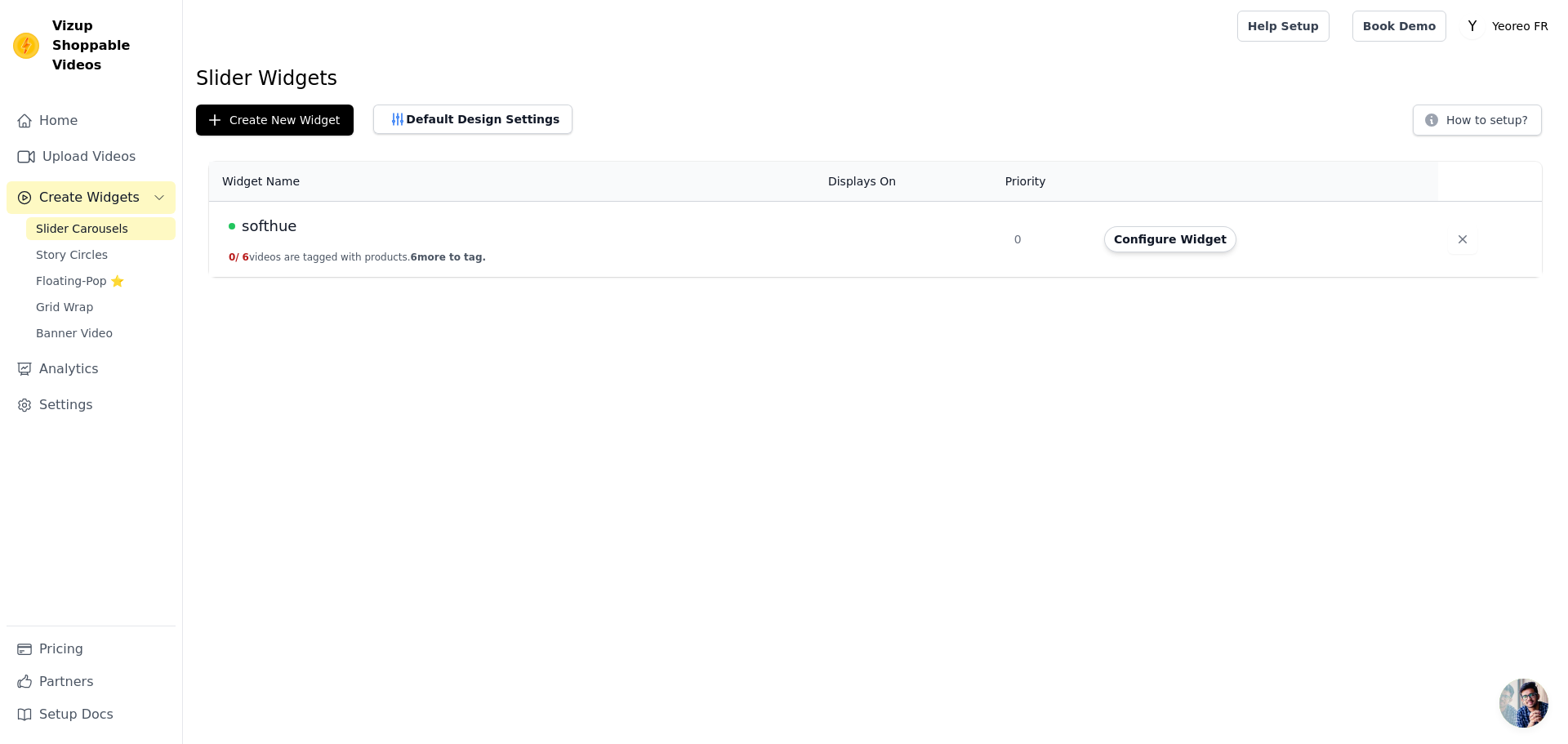
click at [260, 221] on span "softhue" at bounding box center [269, 226] width 55 height 23
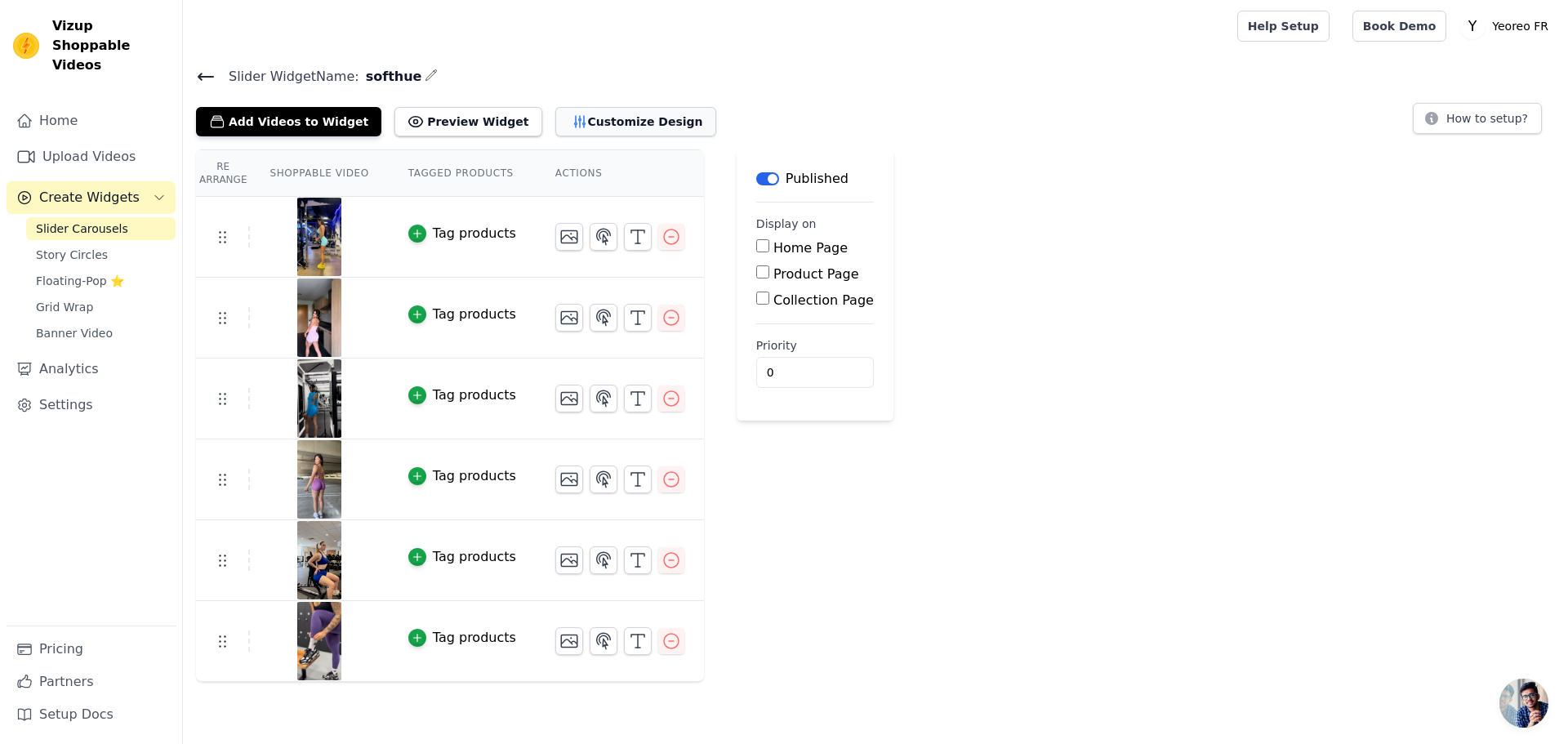
click at [618, 131] on button "Customize Design" at bounding box center [635, 121] width 161 height 29
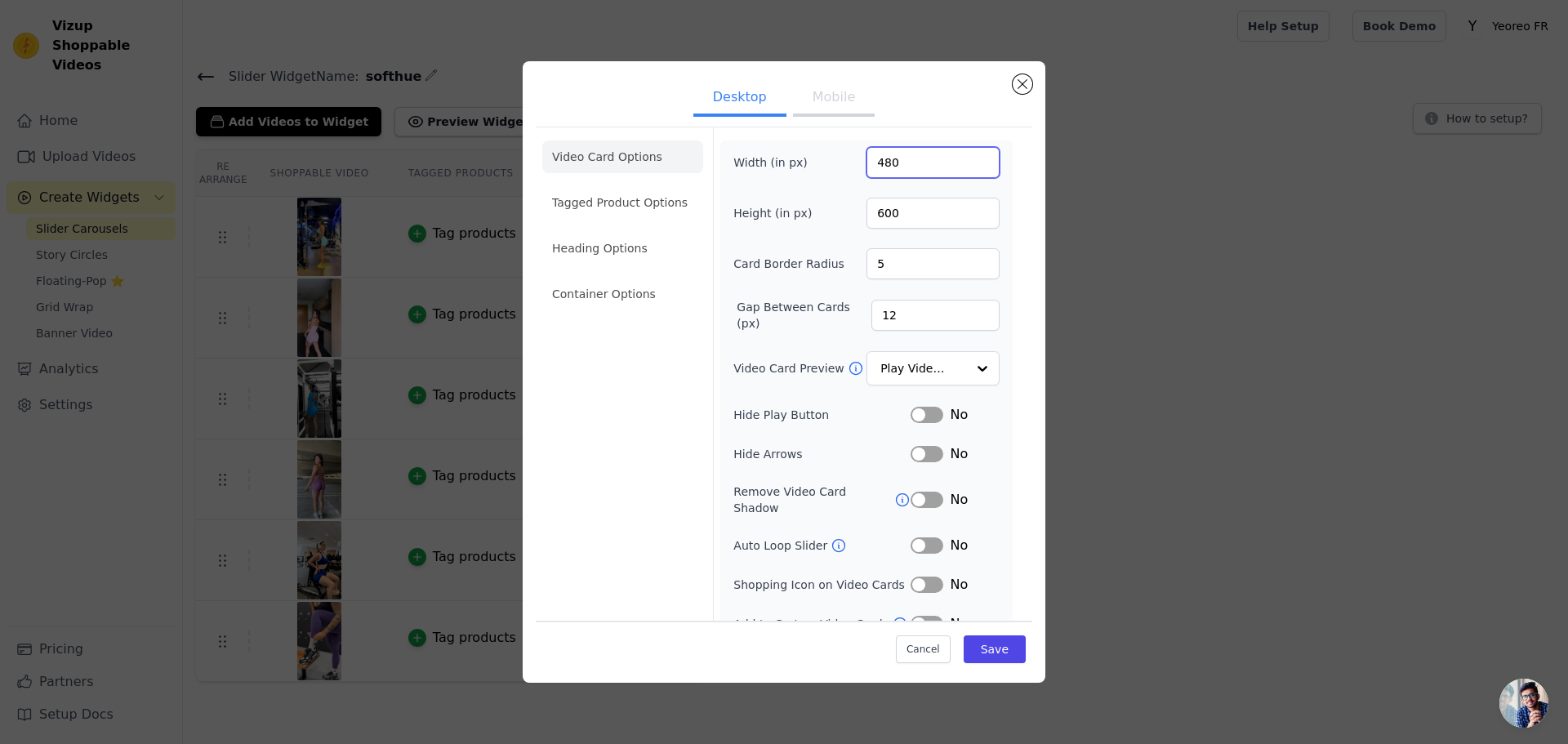
drag, startPoint x: 887, startPoint y: 163, endPoint x: 858, endPoint y: 160, distance: 29.5
click at [858, 160] on div "Width (in px) 480" at bounding box center [866, 162] width 266 height 31
type input "270"
drag, startPoint x: 909, startPoint y: 205, endPoint x: 849, endPoint y: 224, distance: 63.3
click at [849, 224] on div "Height (in px) 600" at bounding box center [866, 213] width 266 height 31
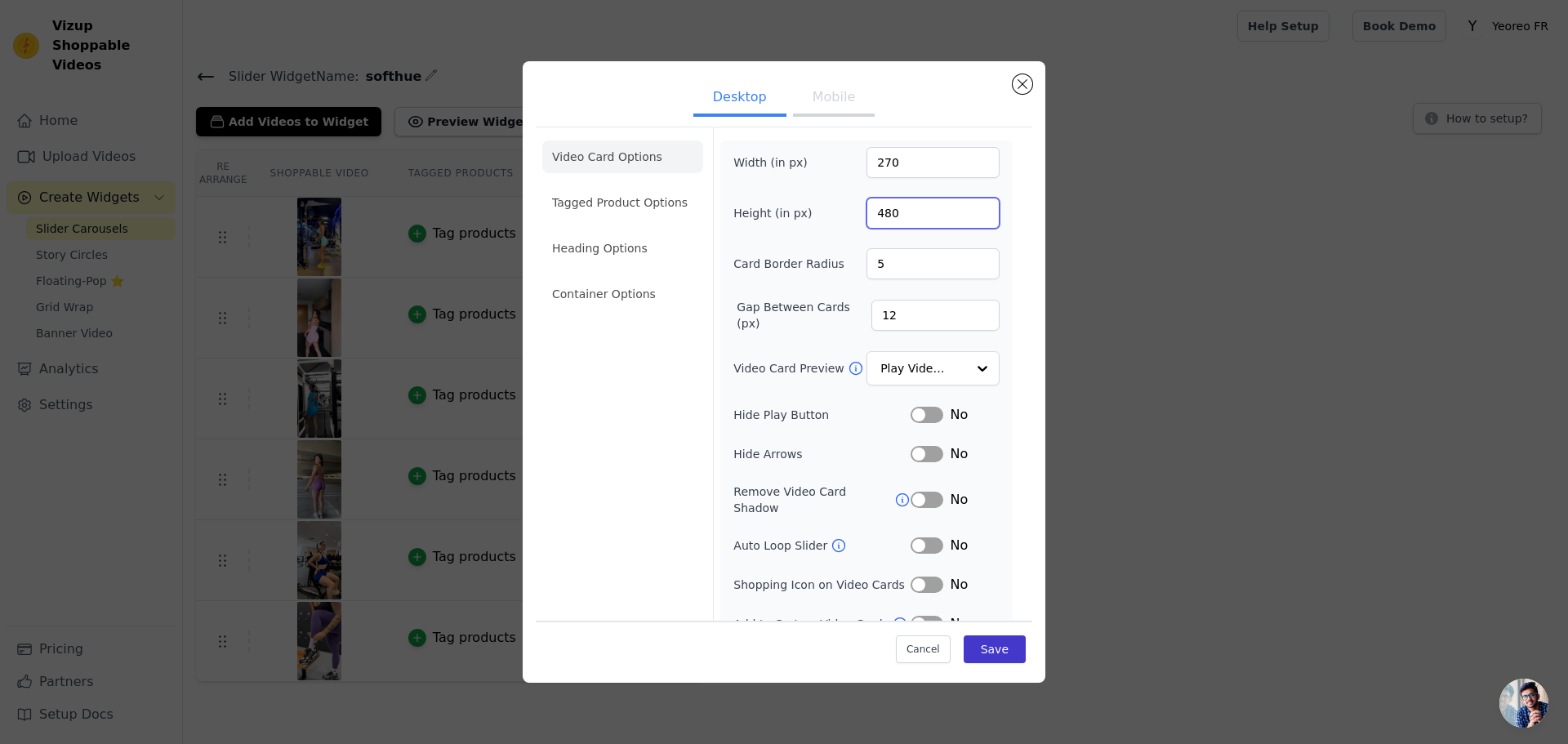
type input "480"
click at [993, 647] on button "Save" at bounding box center [995, 649] width 62 height 28
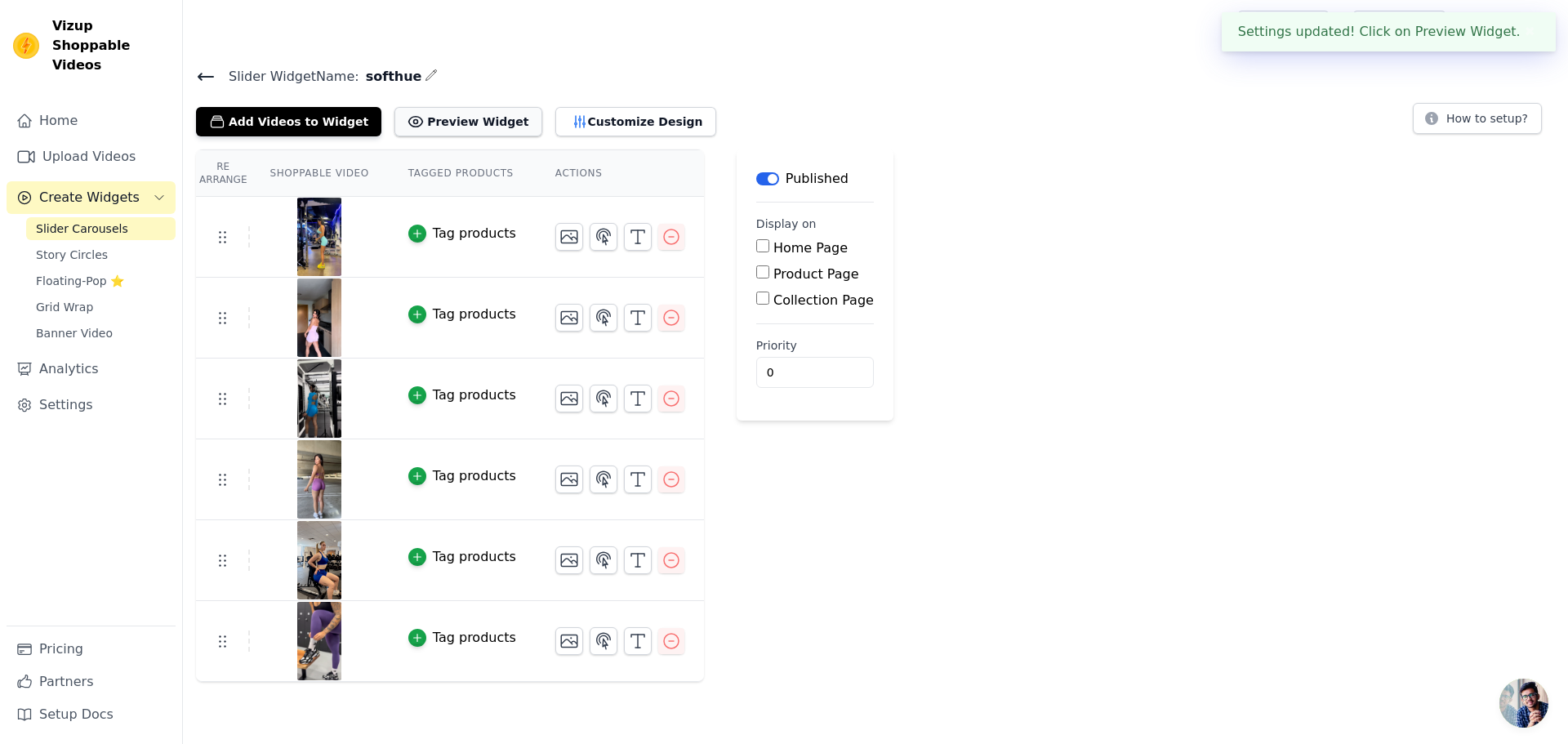
click at [435, 117] on button "Preview Widget" at bounding box center [467, 121] width 147 height 29
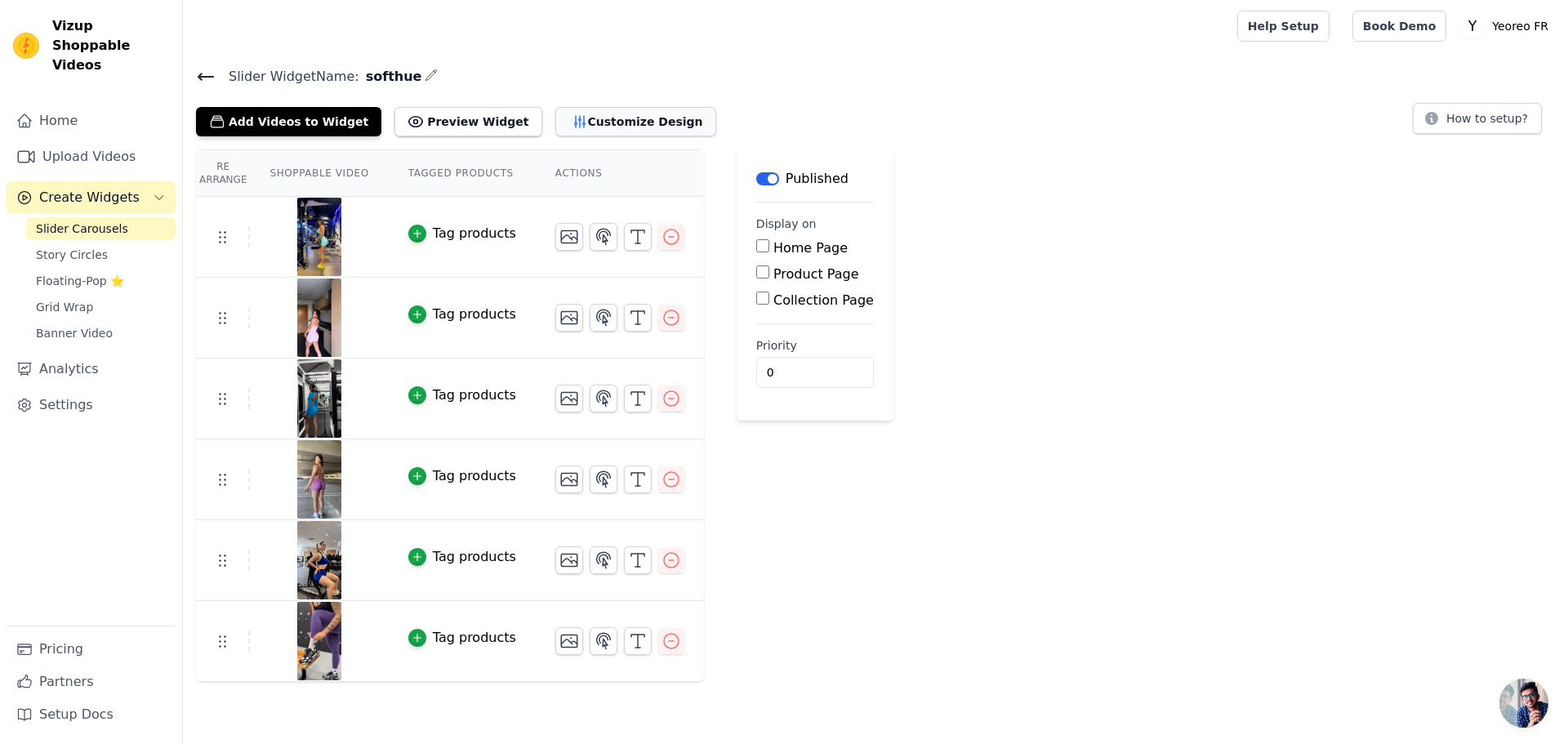
click at [640, 119] on button "Customize Design" at bounding box center [635, 121] width 161 height 29
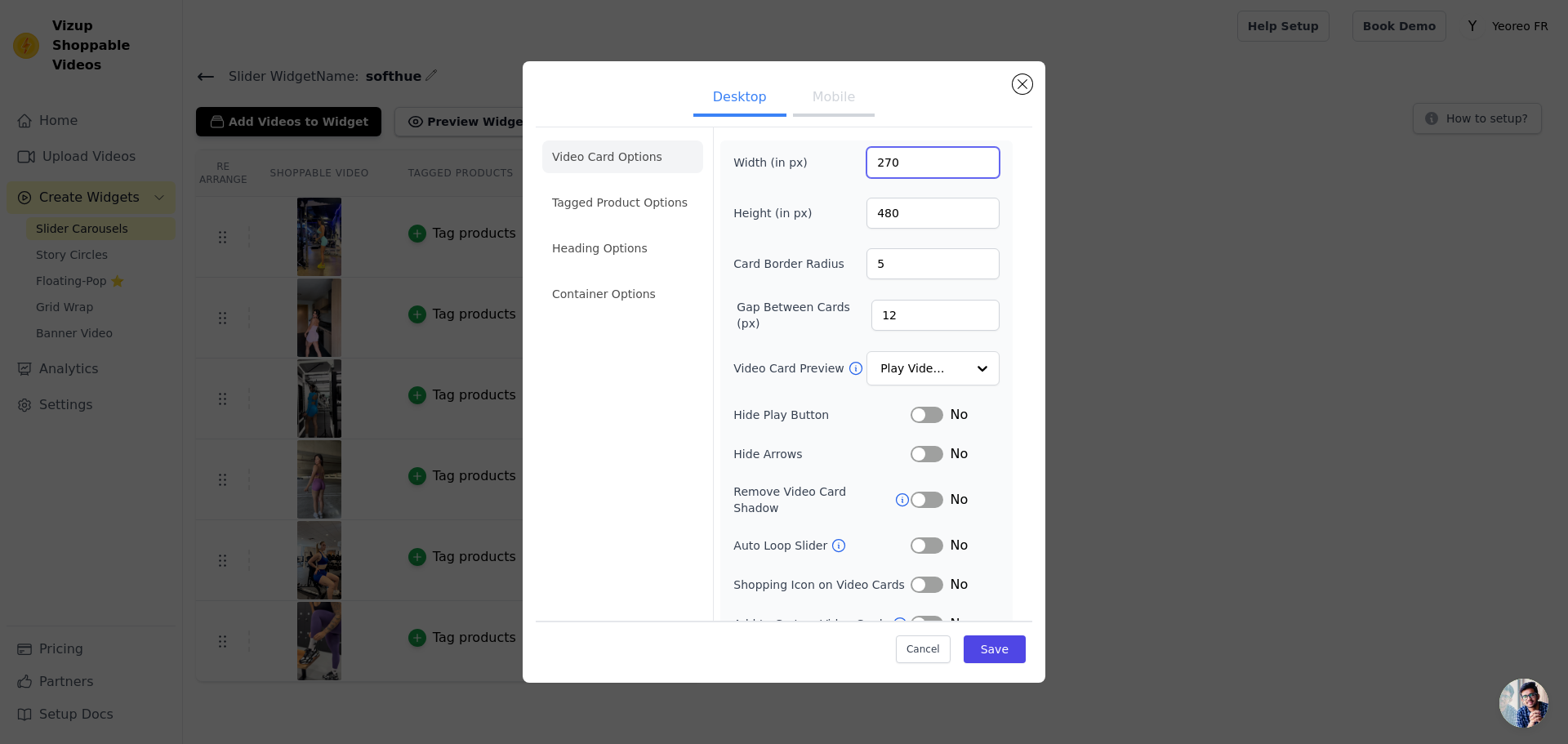
drag, startPoint x: 869, startPoint y: 159, endPoint x: 894, endPoint y: 160, distance: 24.5
click at [894, 160] on input "270" at bounding box center [933, 162] width 133 height 31
type input "300"
drag, startPoint x: 984, startPoint y: 644, endPoint x: 1008, endPoint y: 635, distance: 25.1
click at [984, 644] on button "Save" at bounding box center [995, 649] width 62 height 28
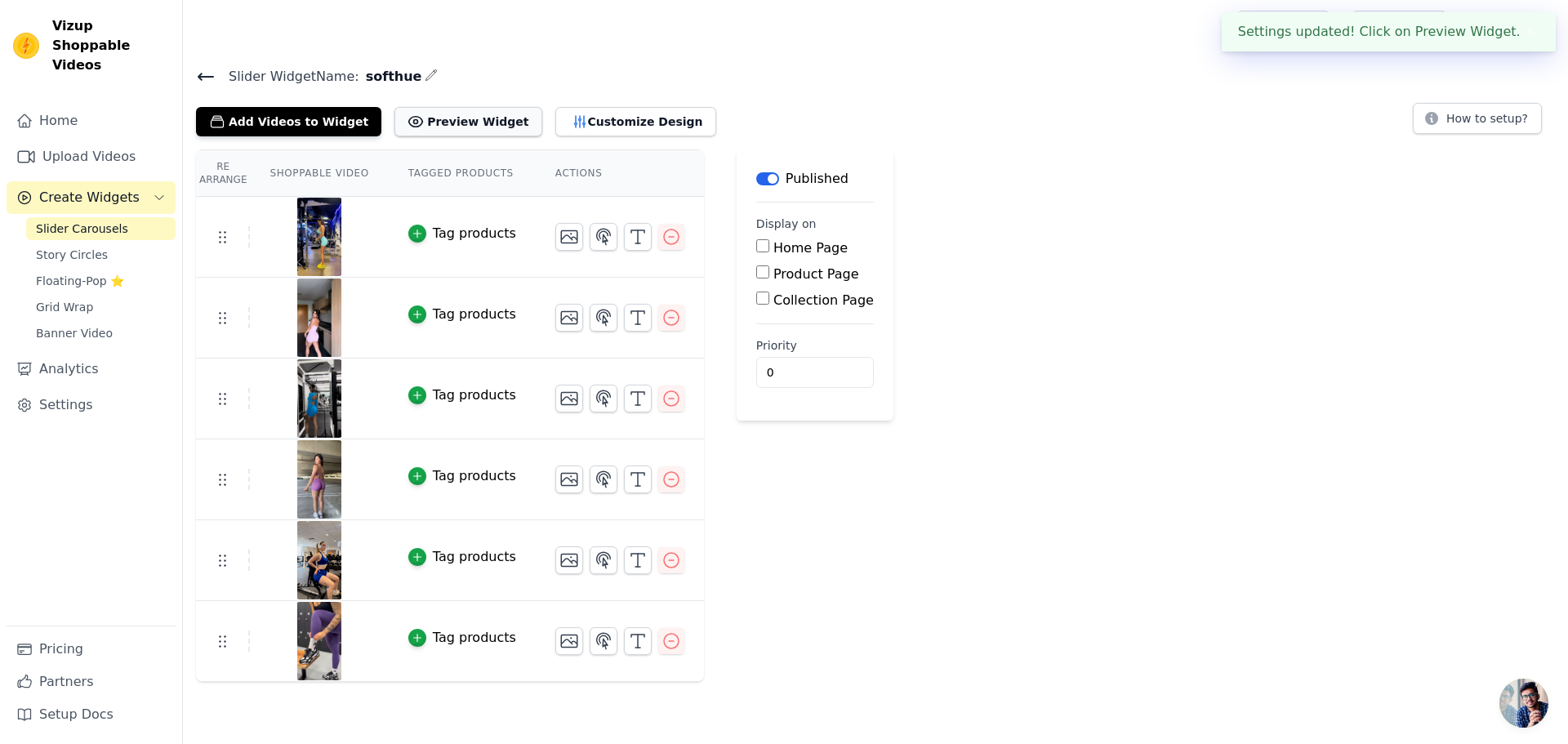
click at [466, 118] on button "Preview Widget" at bounding box center [467, 121] width 147 height 29
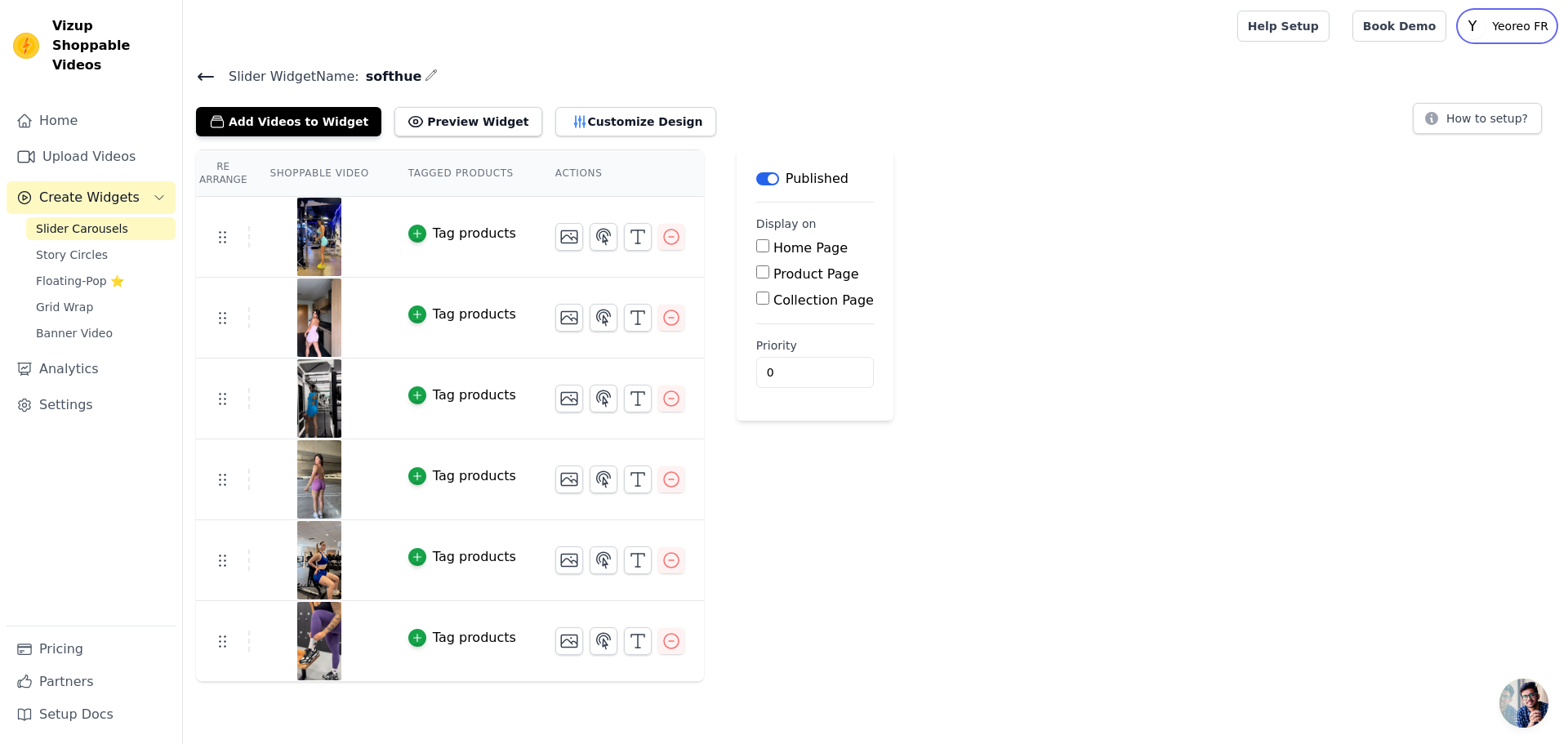
click at [1513, 25] on p "Yeoreo FR" at bounding box center [1520, 25] width 69 height 29
click at [577, 113] on button "Customize Design" at bounding box center [635, 121] width 161 height 29
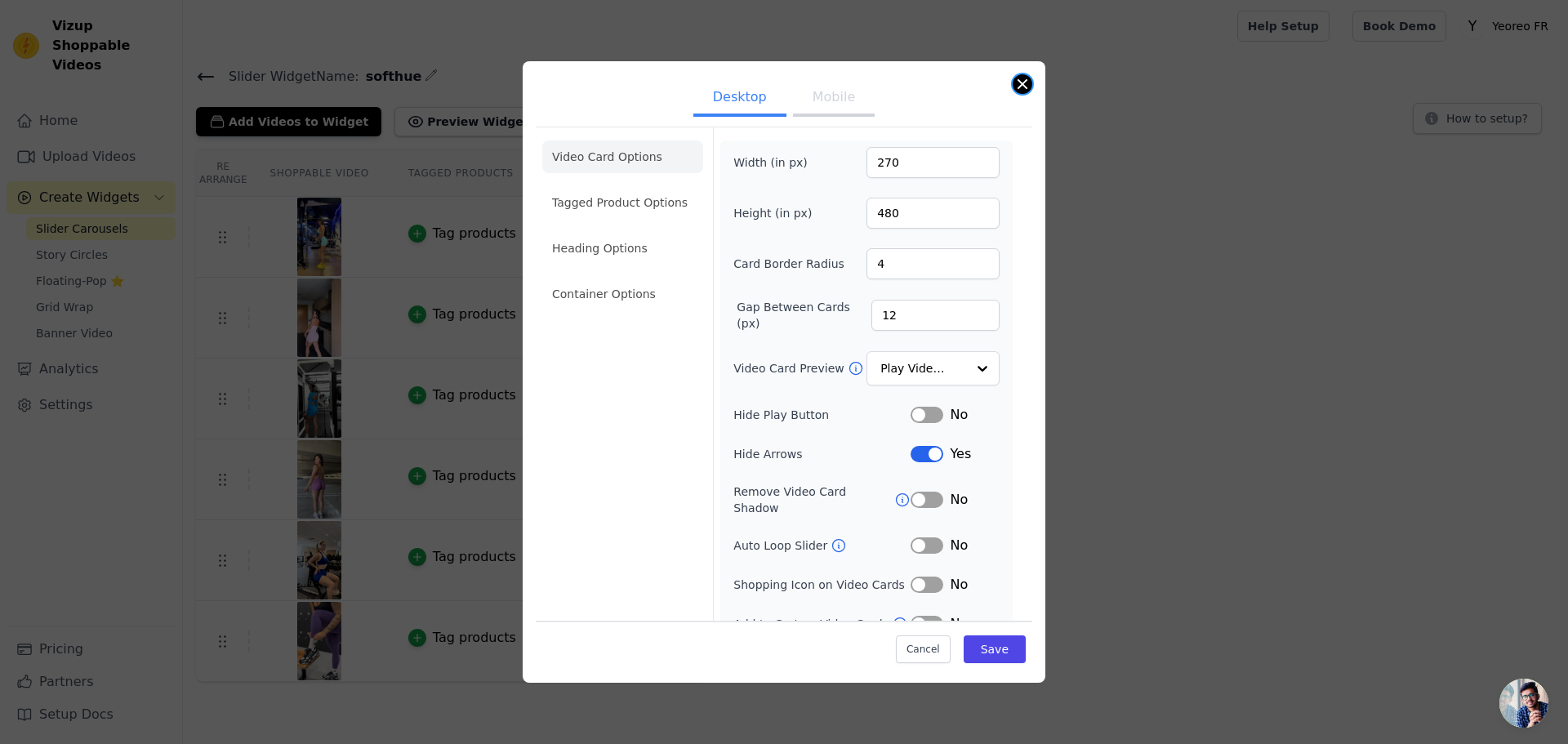
click at [1023, 86] on button "Close modal" at bounding box center [1023, 84] width 20 height 20
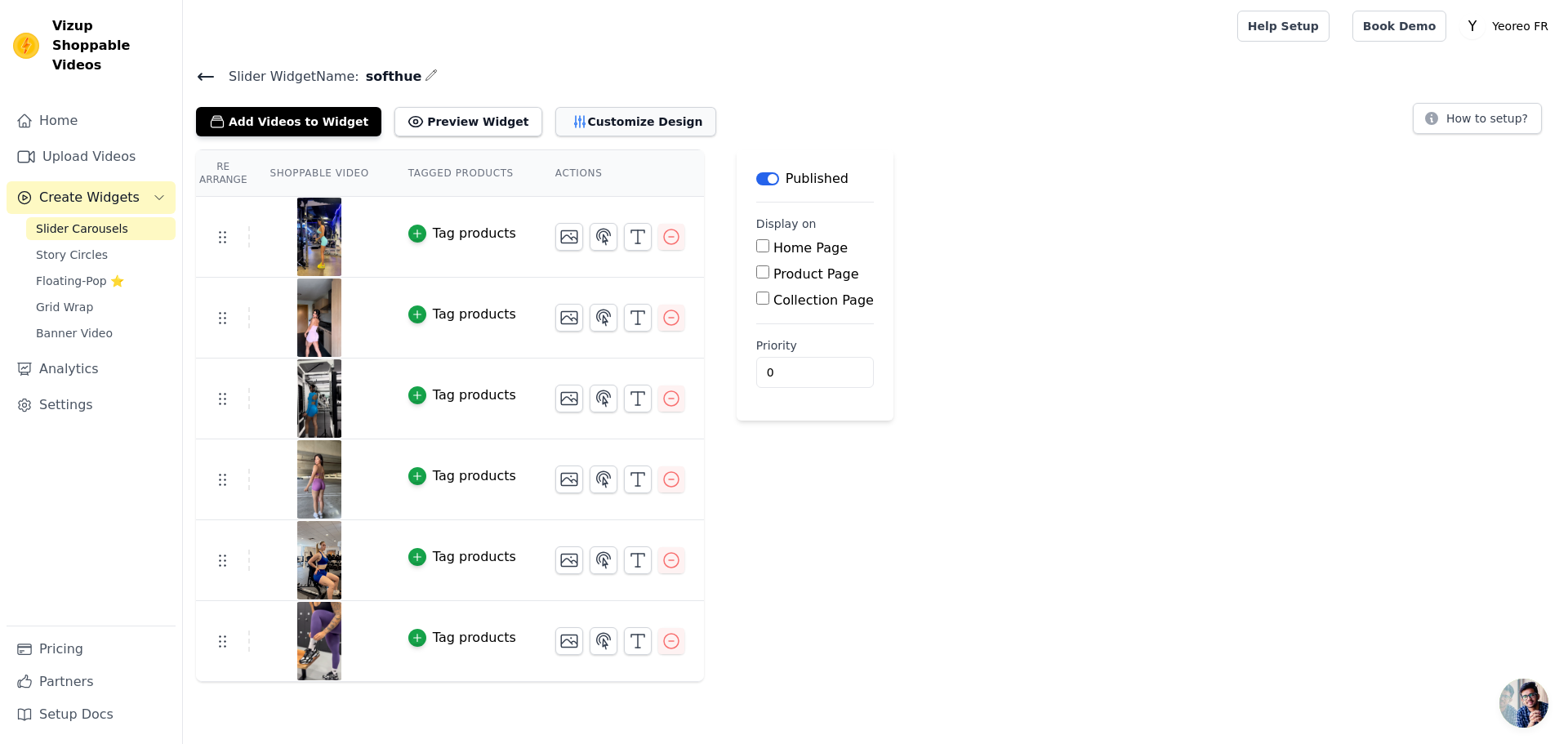
click at [641, 120] on button "Customize Design" at bounding box center [635, 121] width 161 height 29
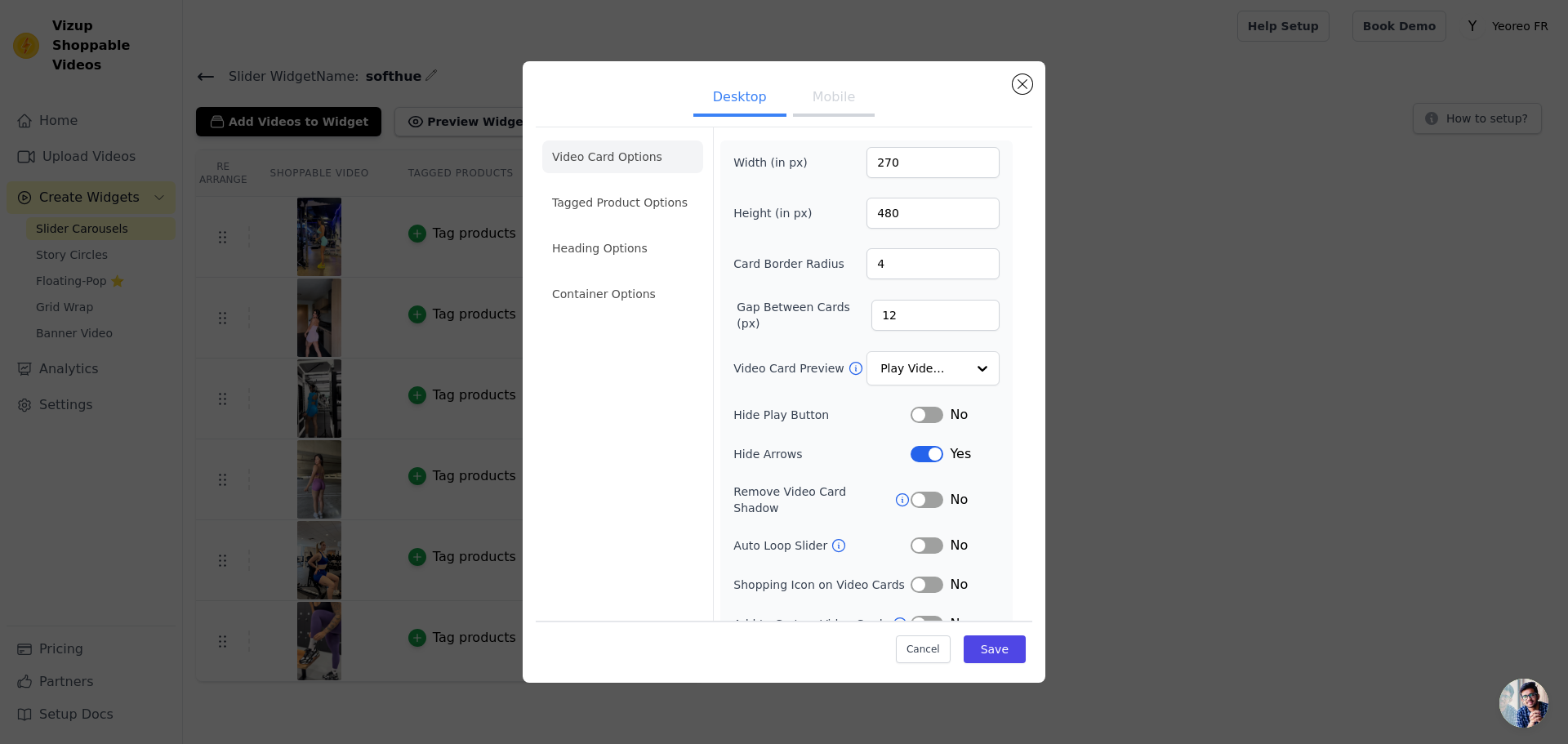
click at [820, 100] on button "Mobile" at bounding box center [834, 99] width 82 height 36
click at [732, 94] on button "Desktop" at bounding box center [739, 99] width 93 height 36
click at [827, 88] on button "Mobile" at bounding box center [834, 99] width 82 height 36
click at [726, 95] on button "Desktop" at bounding box center [739, 99] width 93 height 36
click at [829, 96] on button "Mobile" at bounding box center [834, 99] width 82 height 36
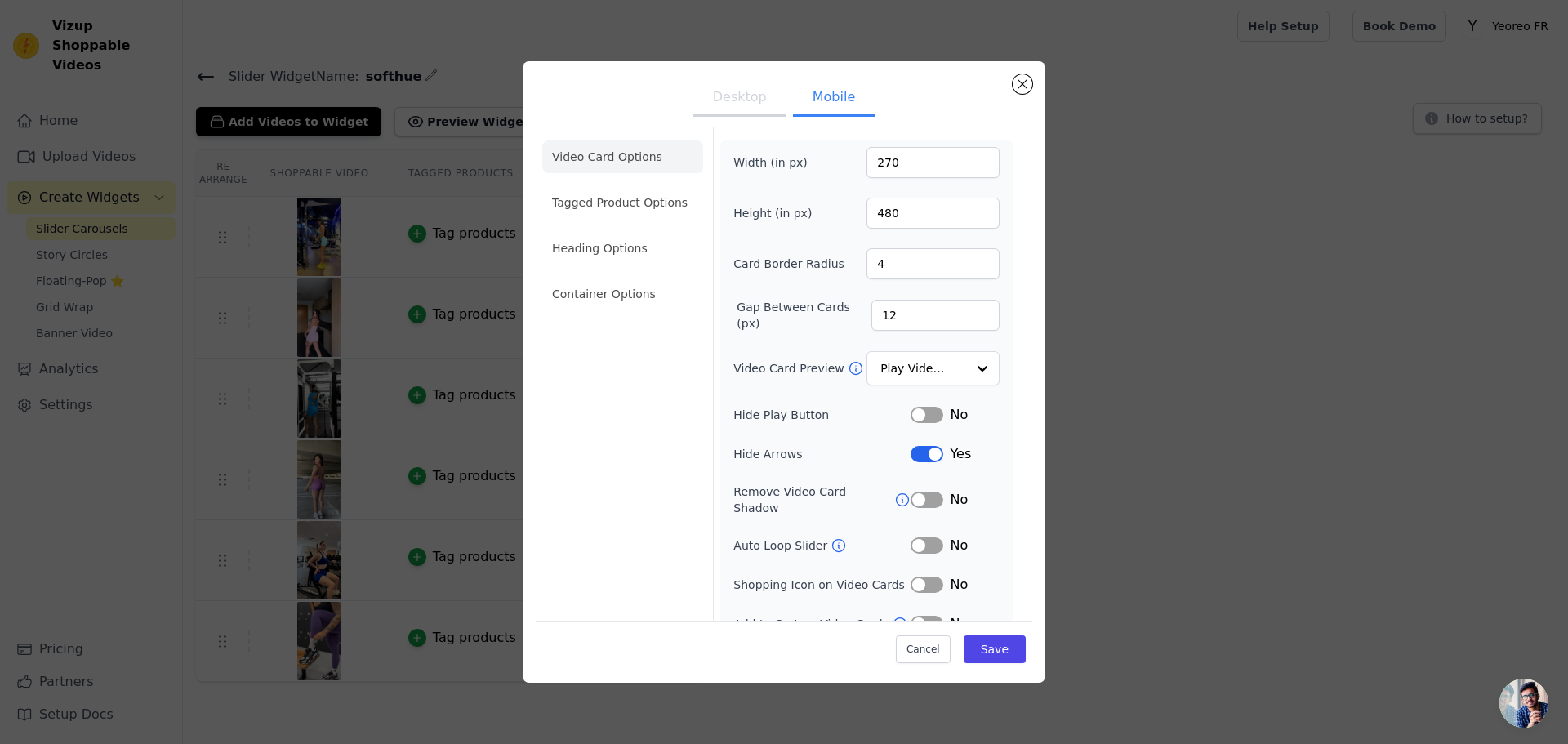
click at [730, 90] on button "Desktop" at bounding box center [739, 99] width 93 height 36
click at [836, 90] on button "Mobile" at bounding box center [834, 99] width 82 height 36
click at [1023, 87] on button "Close modal" at bounding box center [1023, 84] width 20 height 20
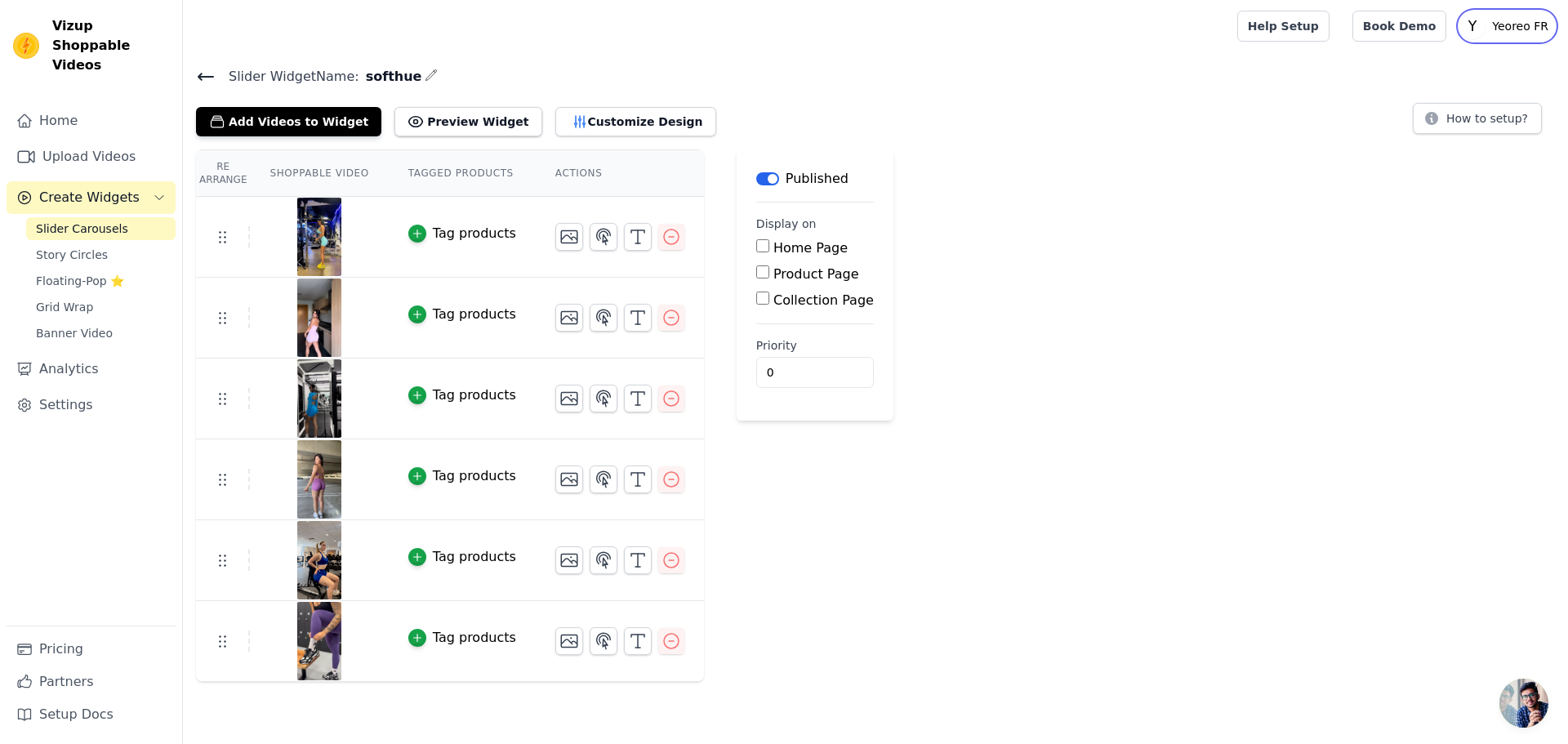
click at [1508, 29] on p "Yeoreo FR" at bounding box center [1520, 25] width 69 height 29
click at [1335, 317] on div "Re Arrange Shoppable Video Tagged Products Actions Tag products Tag products Ta…" at bounding box center [875, 415] width 1385 height 533
click at [607, 110] on button "Customize Design" at bounding box center [635, 121] width 161 height 29
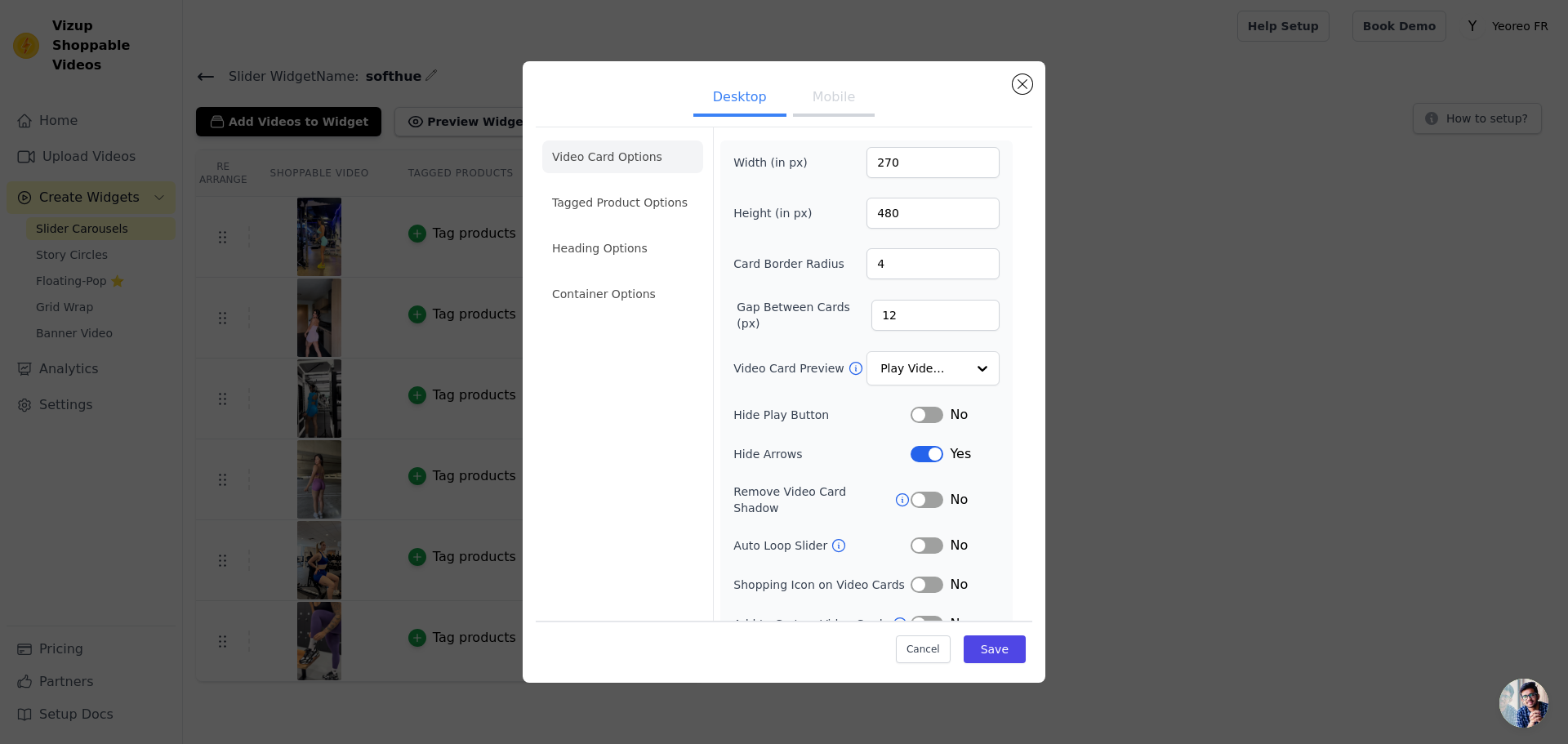
click at [813, 99] on button "Mobile" at bounding box center [834, 99] width 82 height 36
click at [1024, 88] on button "Close modal" at bounding box center [1023, 84] width 20 height 20
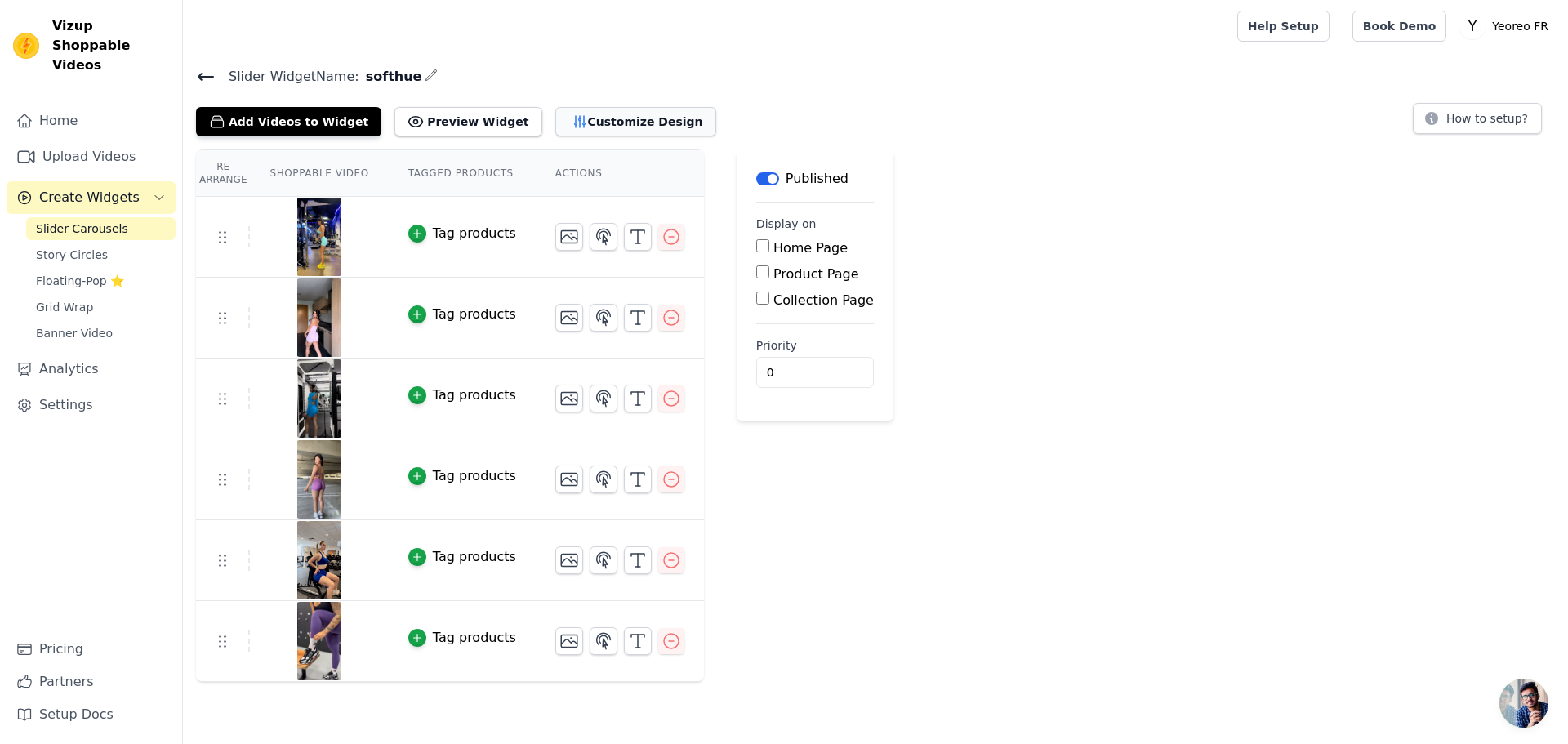
click at [605, 122] on button "Customize Design" at bounding box center [635, 121] width 161 height 29
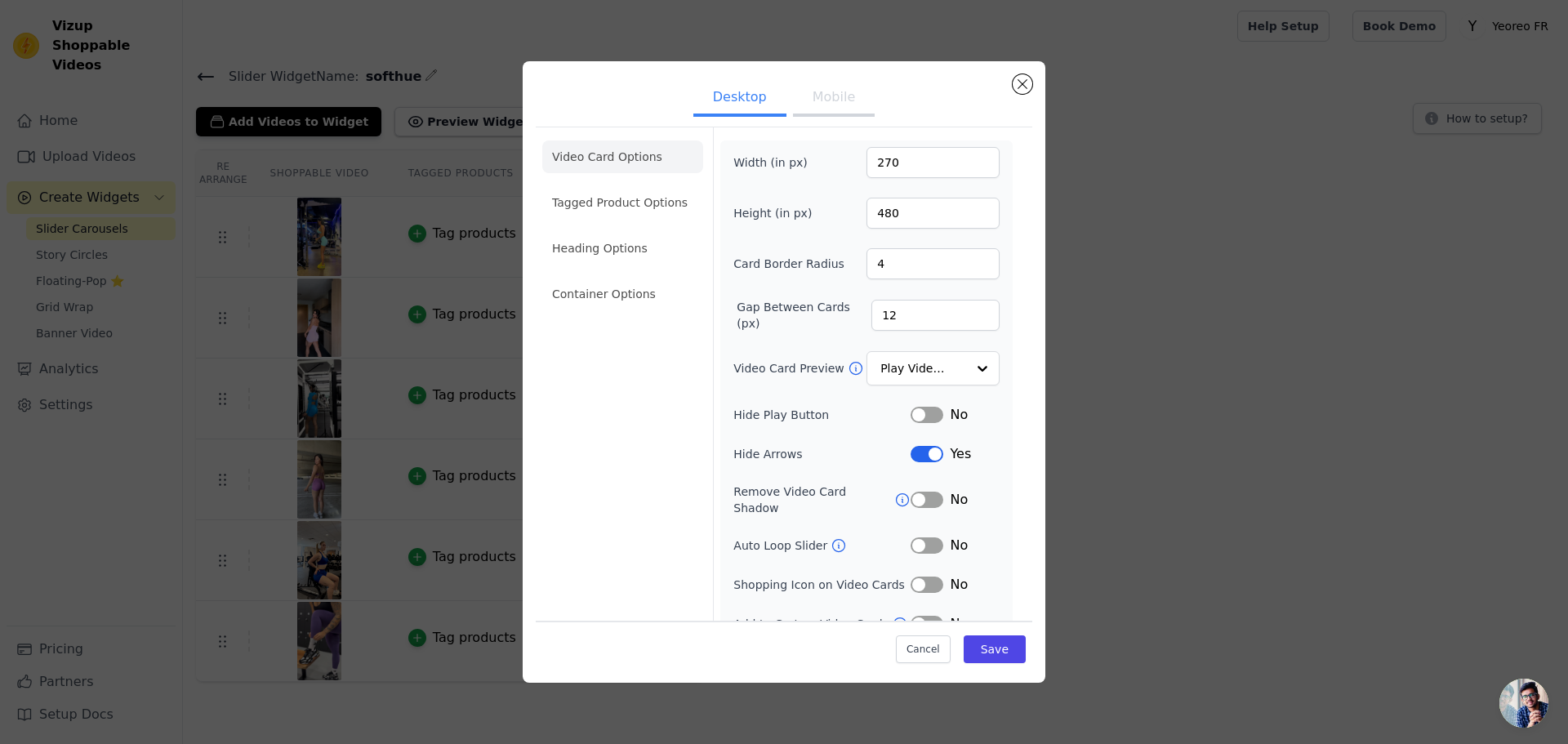
click at [813, 95] on button "Mobile" at bounding box center [834, 99] width 82 height 36
click at [726, 91] on button "Desktop" at bounding box center [739, 99] width 93 height 36
click at [1029, 85] on button "Close modal" at bounding box center [1023, 84] width 20 height 20
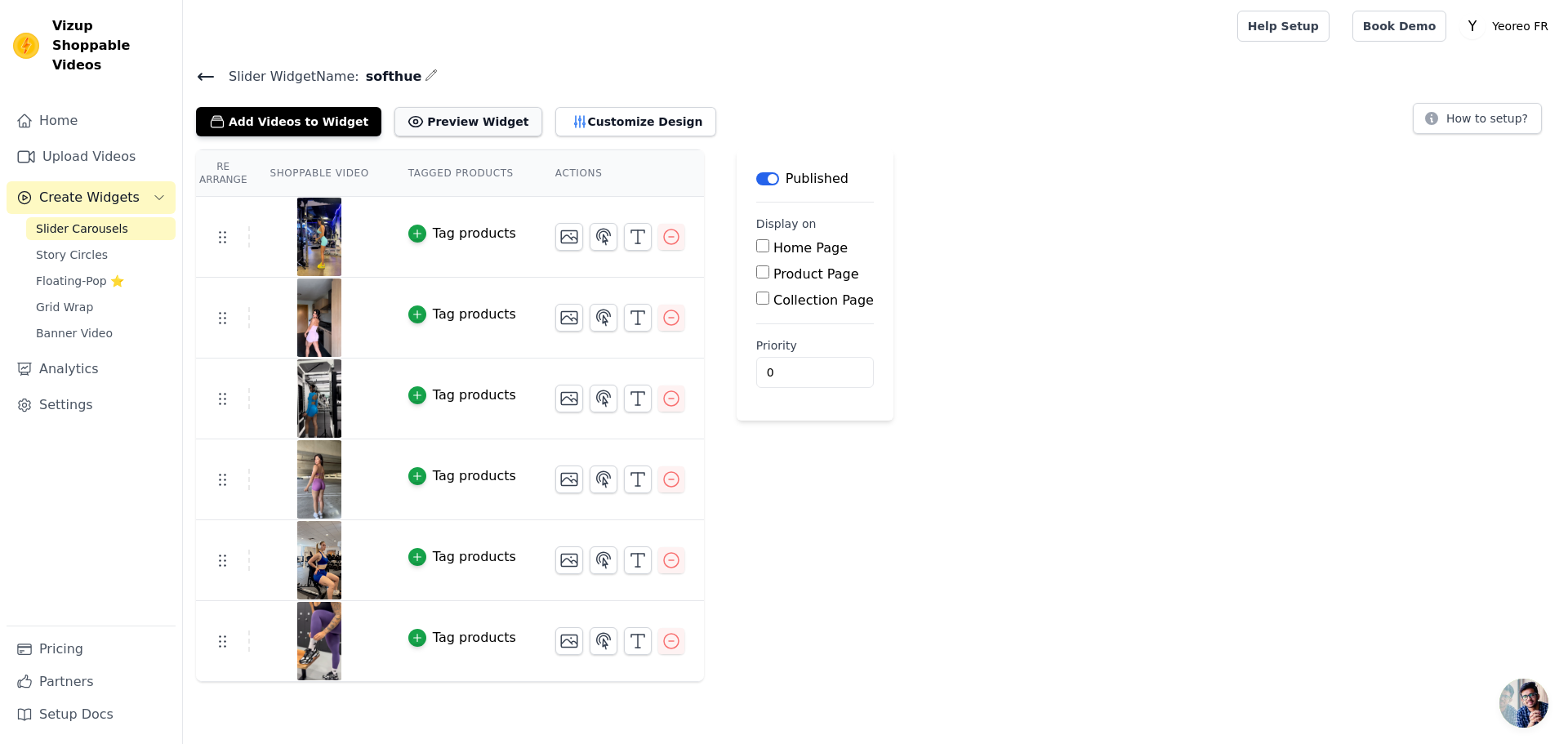
click at [470, 124] on button "Preview Widget" at bounding box center [467, 121] width 147 height 29
click at [625, 118] on button "Customize Design" at bounding box center [635, 121] width 161 height 29
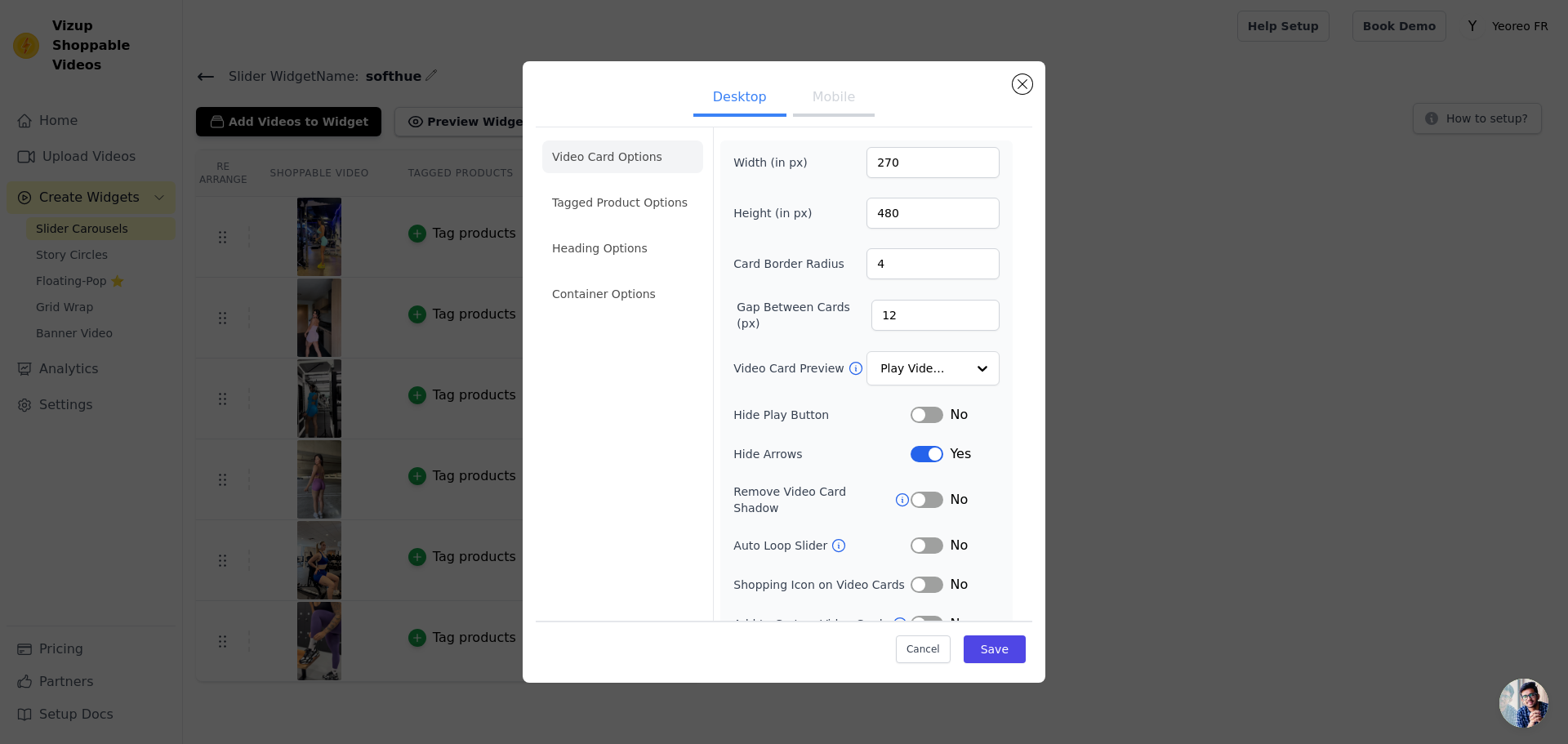
click at [831, 109] on button "Mobile" at bounding box center [834, 99] width 82 height 36
click at [728, 104] on button "Desktop" at bounding box center [739, 99] width 93 height 36
click at [809, 101] on button "Mobile" at bounding box center [834, 99] width 82 height 36
drag, startPoint x: 880, startPoint y: 163, endPoint x: 856, endPoint y: 161, distance: 24.6
click at [856, 161] on div "Width (in px) 270" at bounding box center [866, 162] width 266 height 31
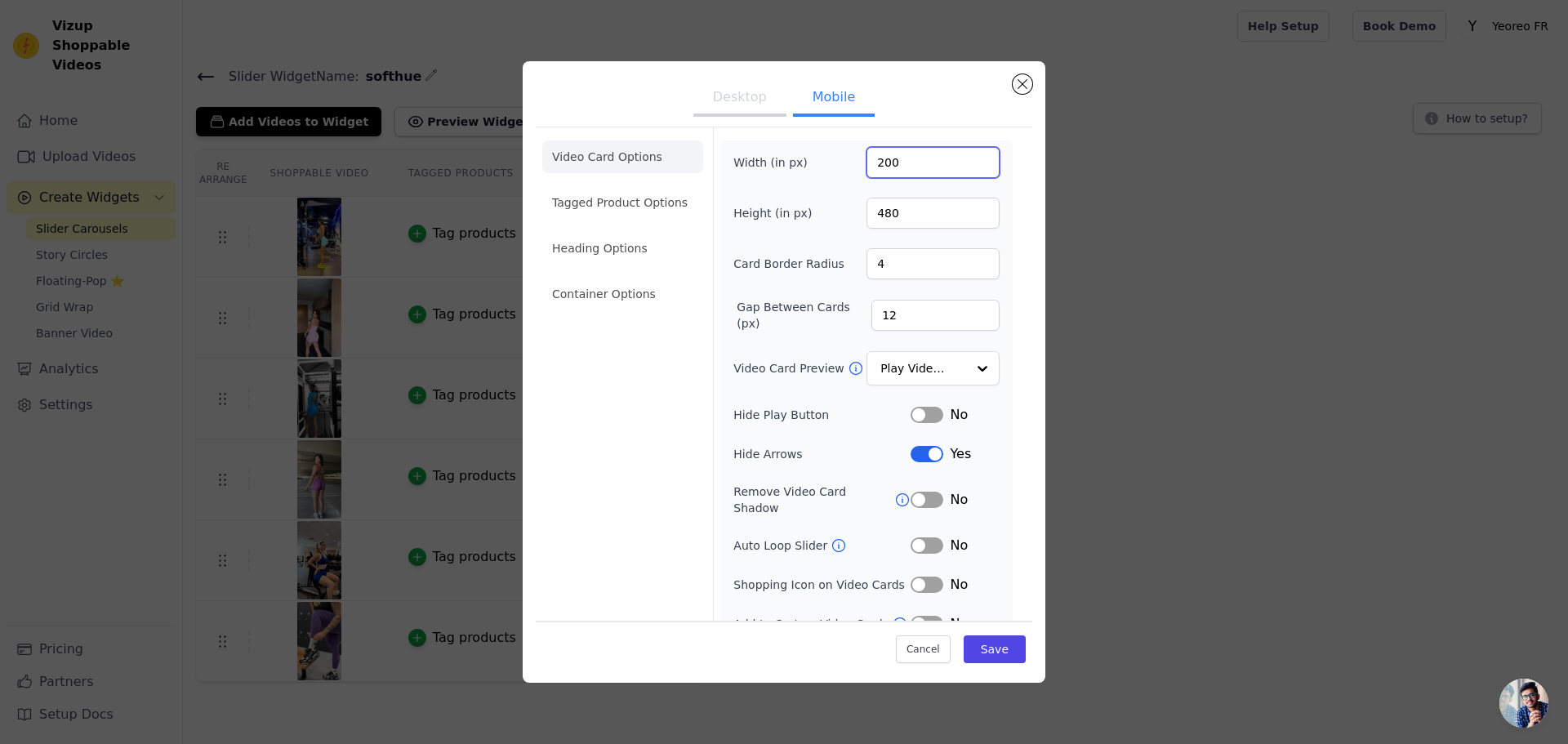
type input "200"
drag, startPoint x: 893, startPoint y: 211, endPoint x: 817, endPoint y: 212, distance: 76.0
click at [817, 212] on div "Height (in px) 480" at bounding box center [866, 213] width 266 height 31
type input "300"
click at [740, 97] on button "Desktop" at bounding box center [739, 99] width 93 height 36
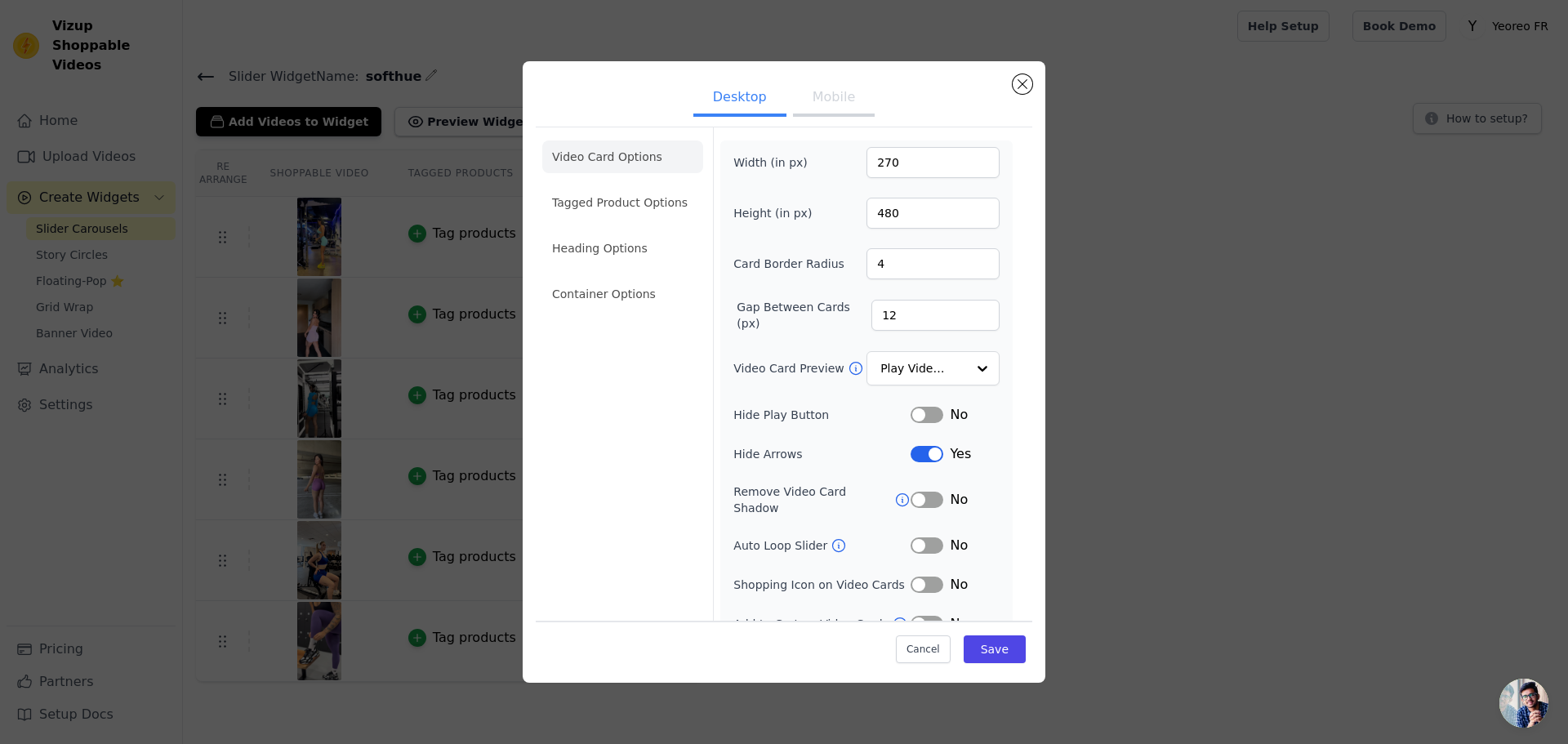
click at [815, 91] on button "Mobile" at bounding box center [834, 99] width 82 height 36
click at [981, 649] on button "Save" at bounding box center [995, 649] width 62 height 28
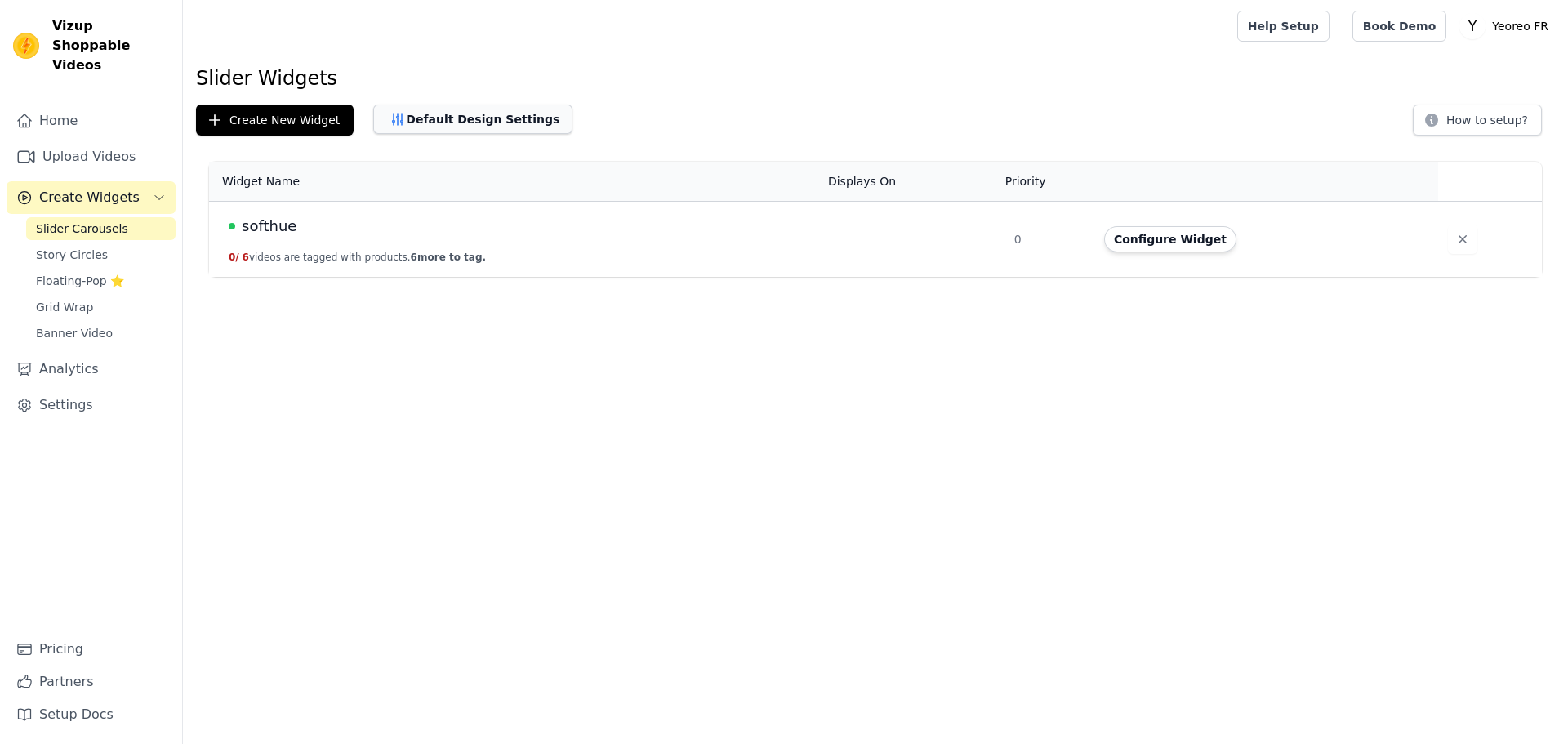
click at [506, 118] on button "Default Design Settings" at bounding box center [472, 119] width 199 height 29
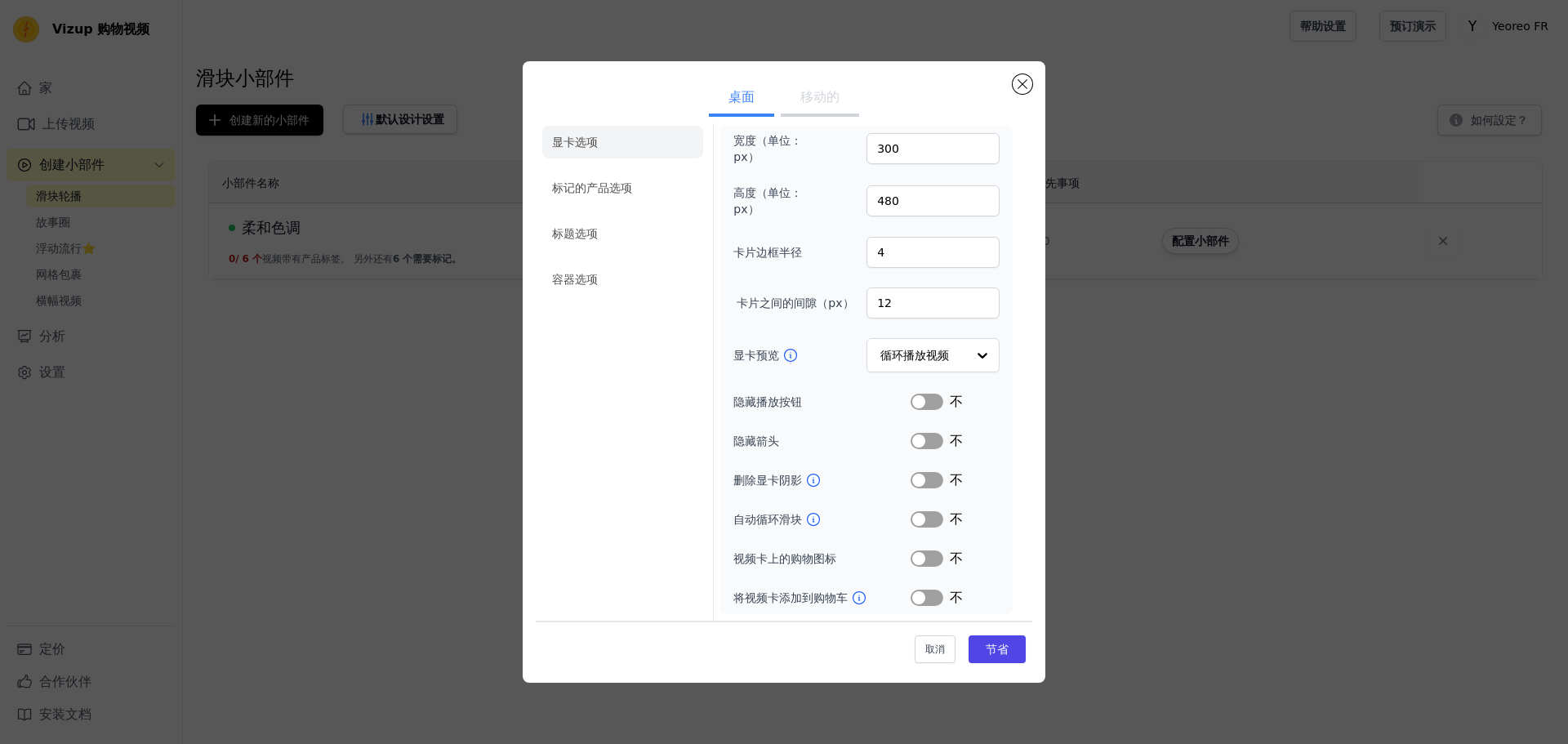
scroll to position [47, 0]
click at [819, 94] on font "移动的" at bounding box center [819, 97] width 39 height 16
click at [747, 91] on font "桌面" at bounding box center [742, 97] width 26 height 16
click at [590, 183] on font "标记的产品选项" at bounding box center [592, 187] width 80 height 13
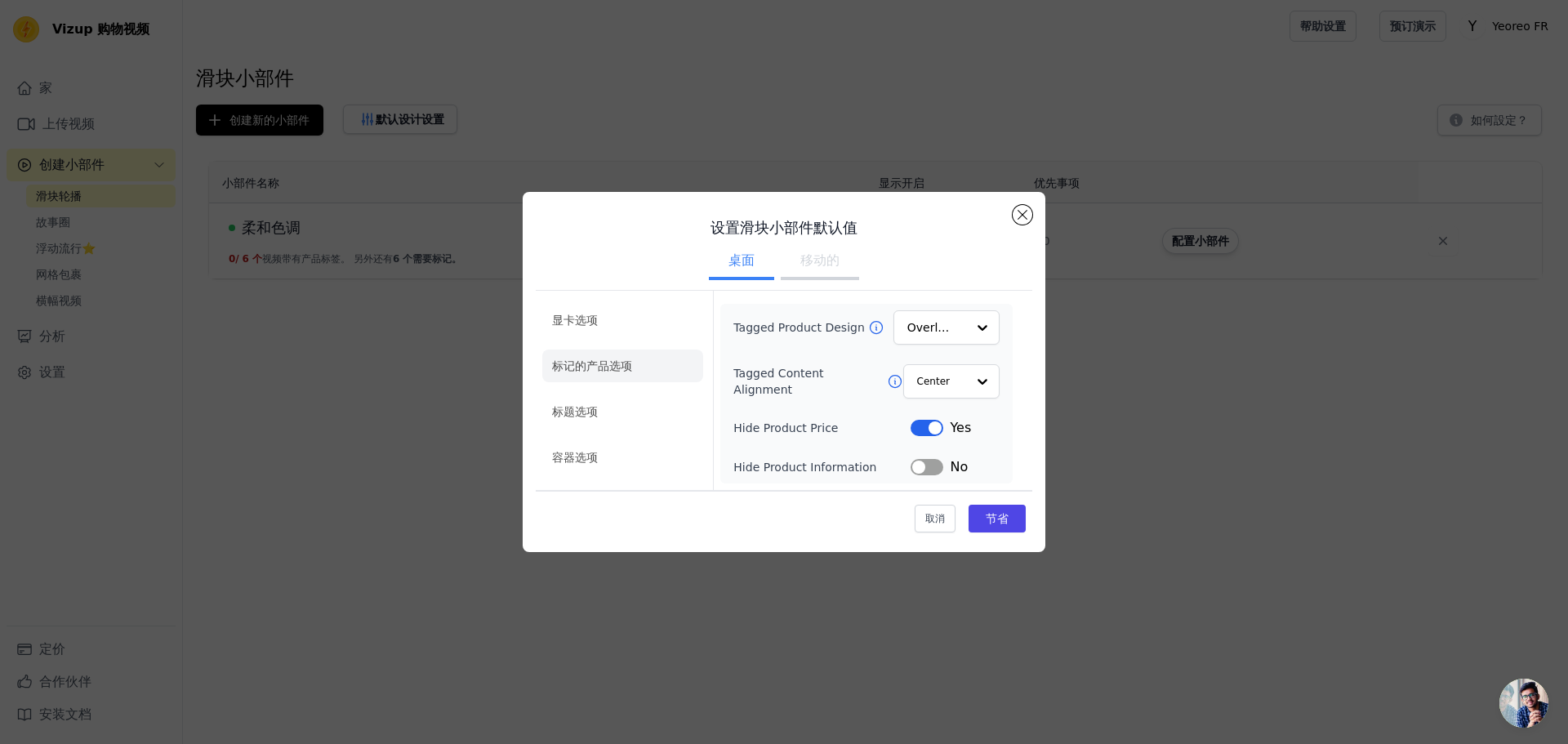
scroll to position [0, 0]
click at [607, 415] on li "标题选项" at bounding box center [622, 411] width 161 height 33
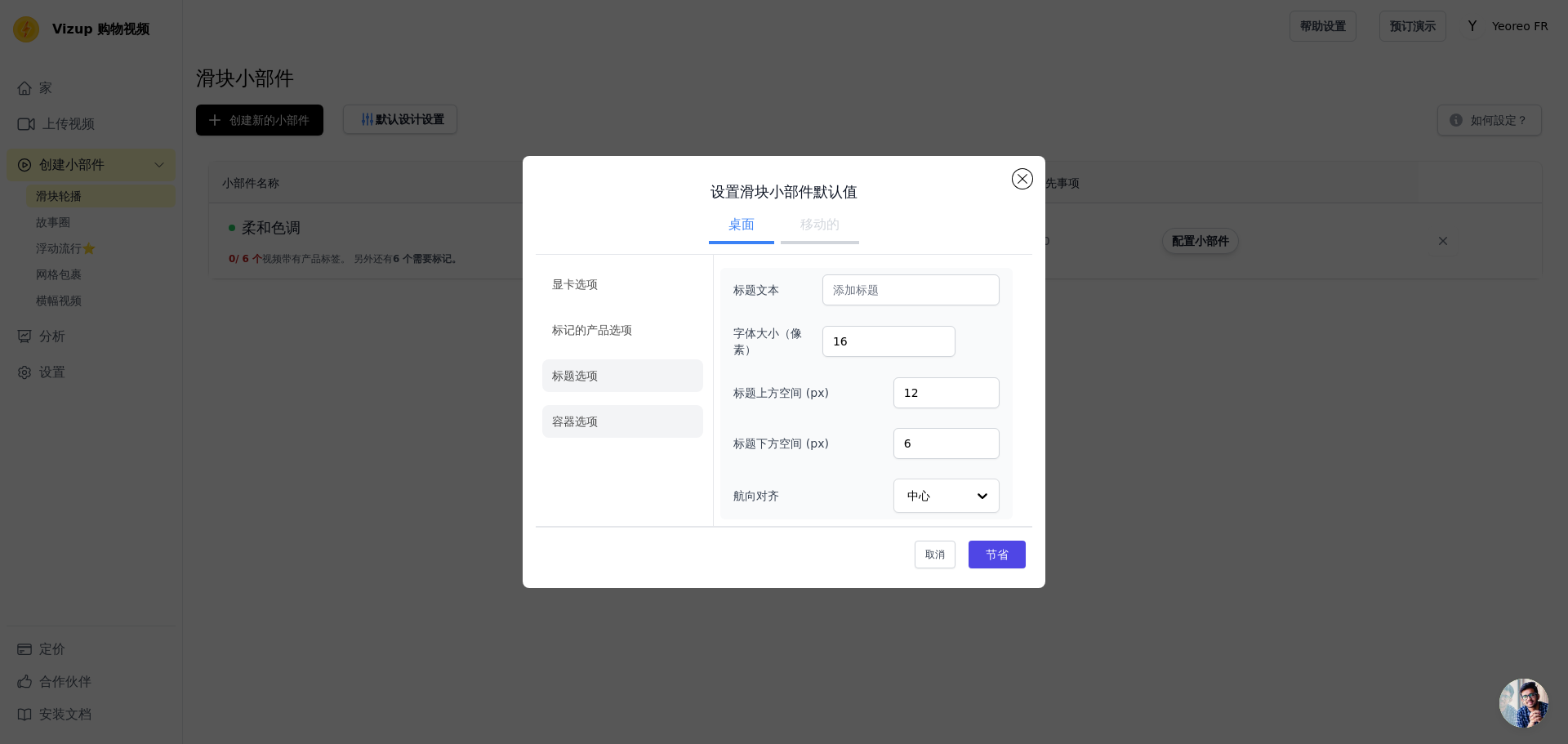
click at [591, 424] on font "容器选项" at bounding box center [575, 421] width 46 height 13
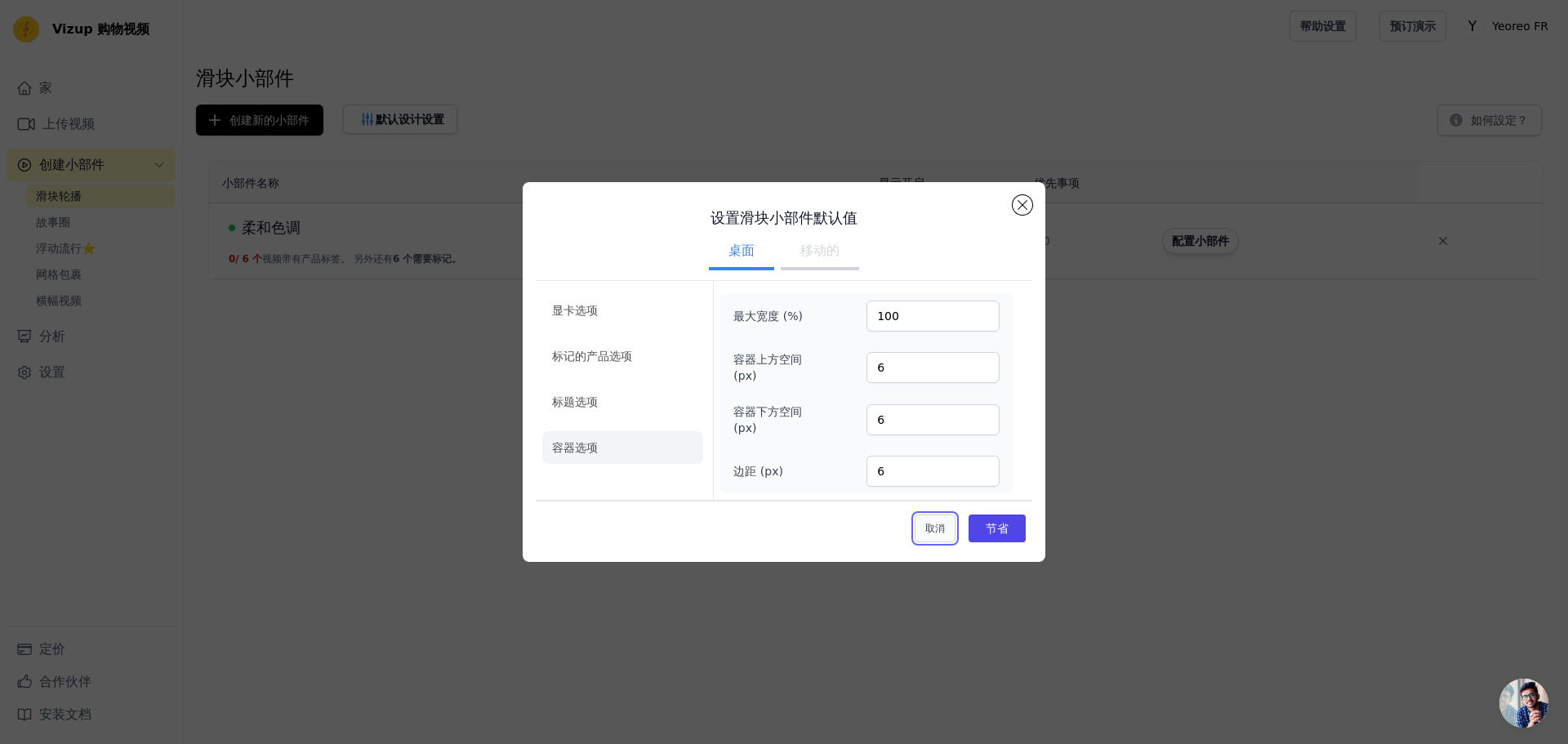
click at [932, 533] on font "取消" at bounding box center [935, 528] width 20 height 11
